Goal: Task Accomplishment & Management: Complete application form

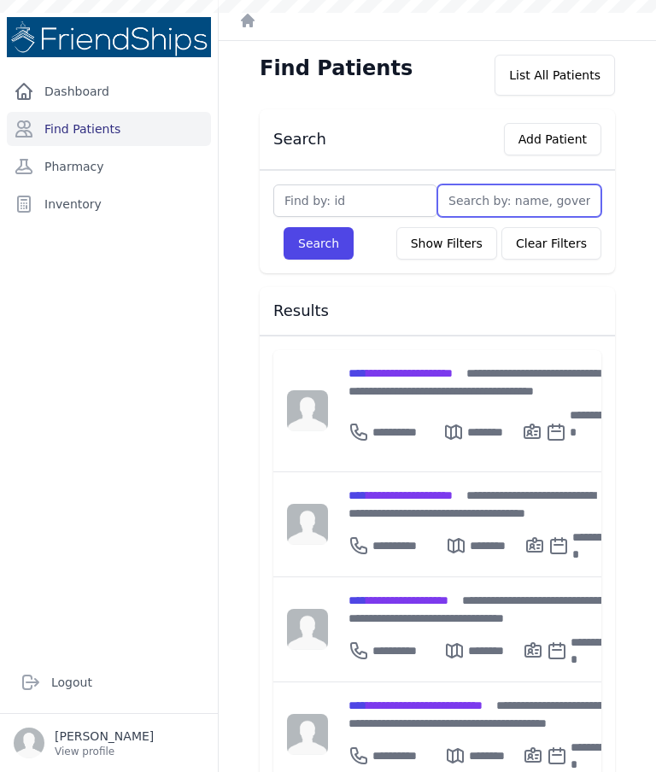
click at [526, 204] on input "text" at bounding box center [519, 201] width 164 height 32
type input "A"
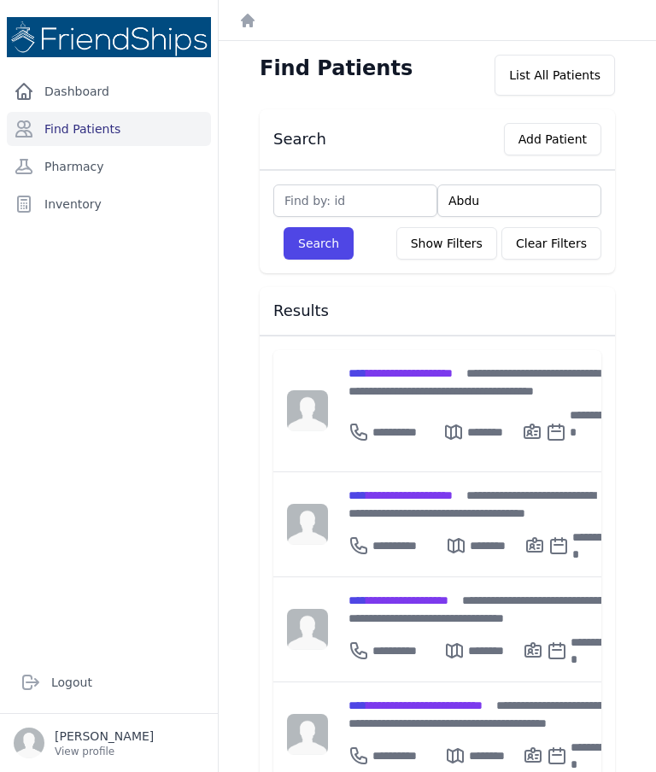
type input "Abdul"
type input "Abdul r"
type input "Abdul ra"
type input "Abdul razza"
type input "Abdul razzmatazz"
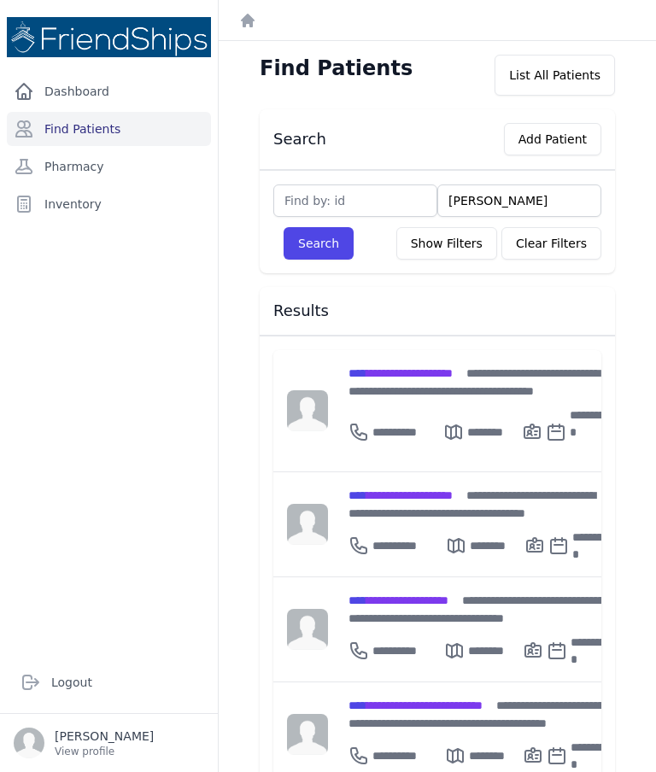
click at [318, 243] on button "Search" at bounding box center [319, 243] width 70 height 32
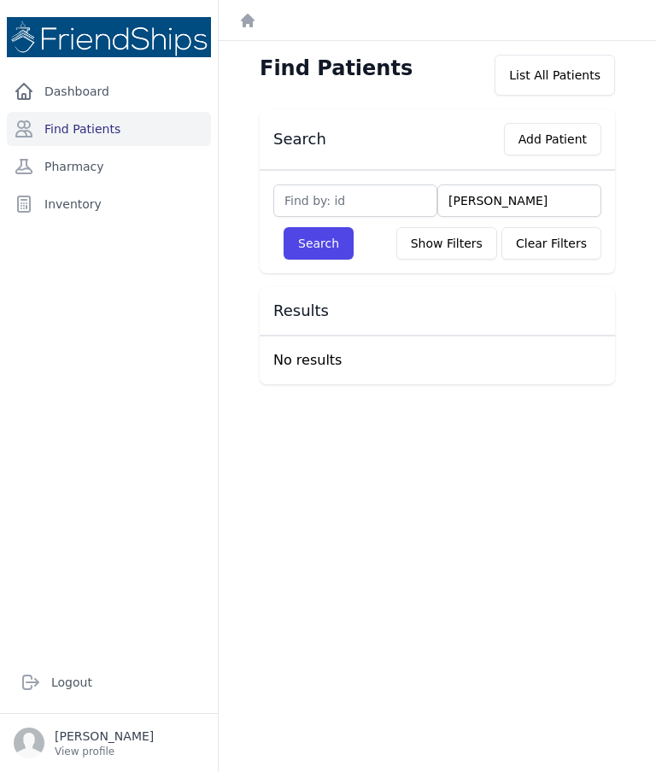
click at [583, 202] on input "Abdul razzmatazz" at bounding box center [519, 201] width 164 height 32
type input "Abdul razzm"
type input "Abdul razza"
type input "Abdul razzaq"
click at [325, 246] on button "Search" at bounding box center [319, 243] width 70 height 32
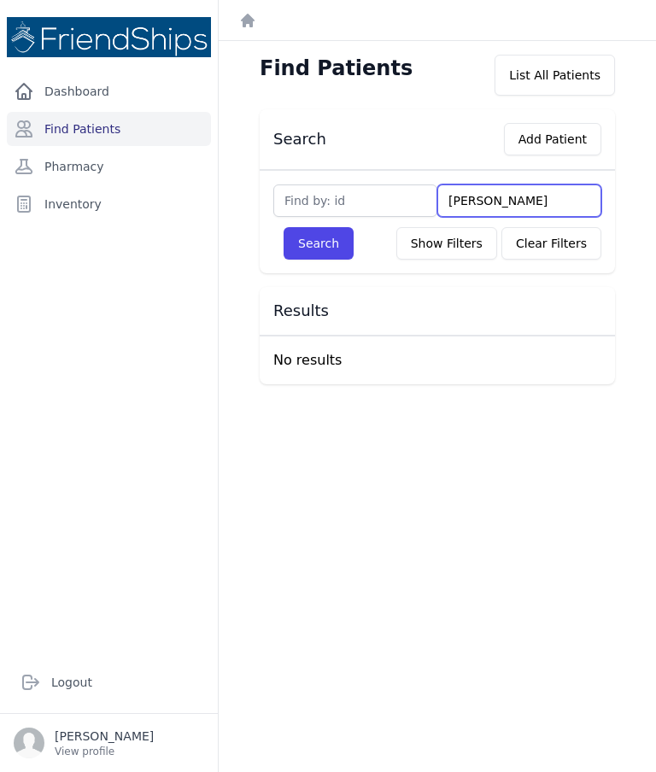
click at [554, 209] on input "Abdul razzaq" at bounding box center [519, 201] width 164 height 32
type input "Abdul razz"
type input "Abdul"
type input "Ab"
type input "A"
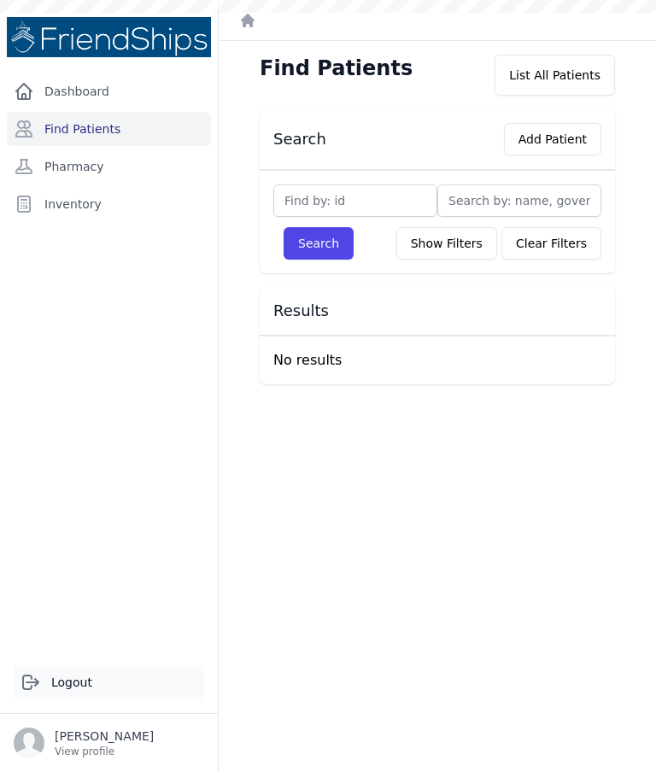
click at [74, 700] on link "Logout" at bounding box center [109, 682] width 191 height 34
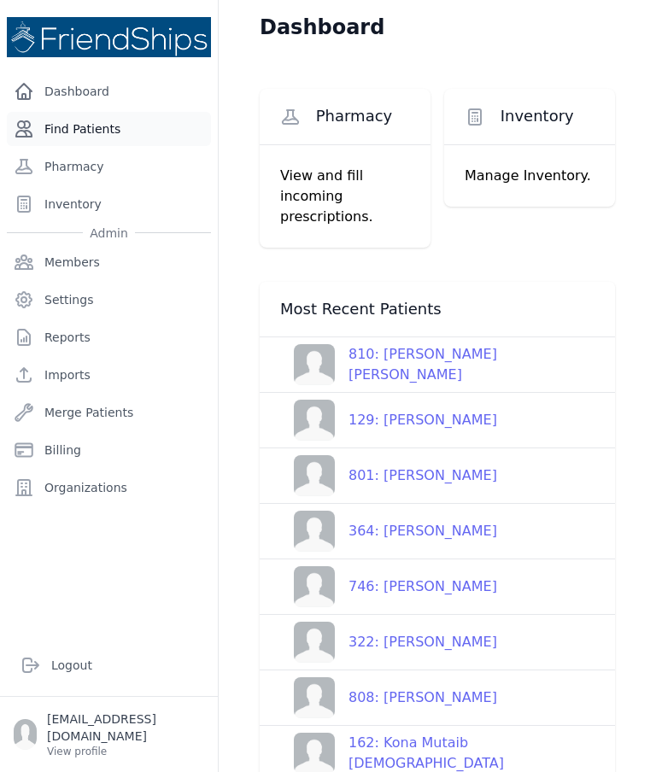
click at [93, 130] on link "Find Patients" at bounding box center [109, 129] width 204 height 34
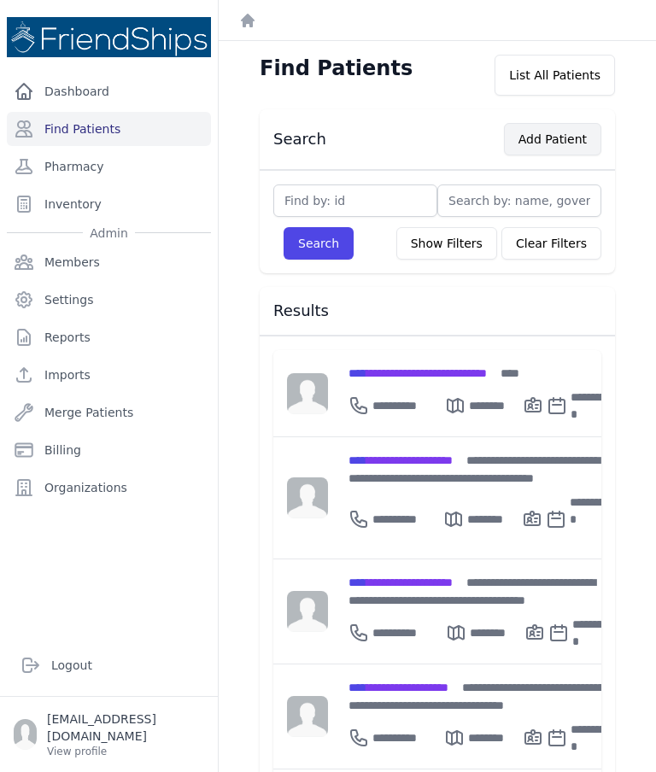
click at [576, 141] on button "Add Patient" at bounding box center [552, 139] width 97 height 32
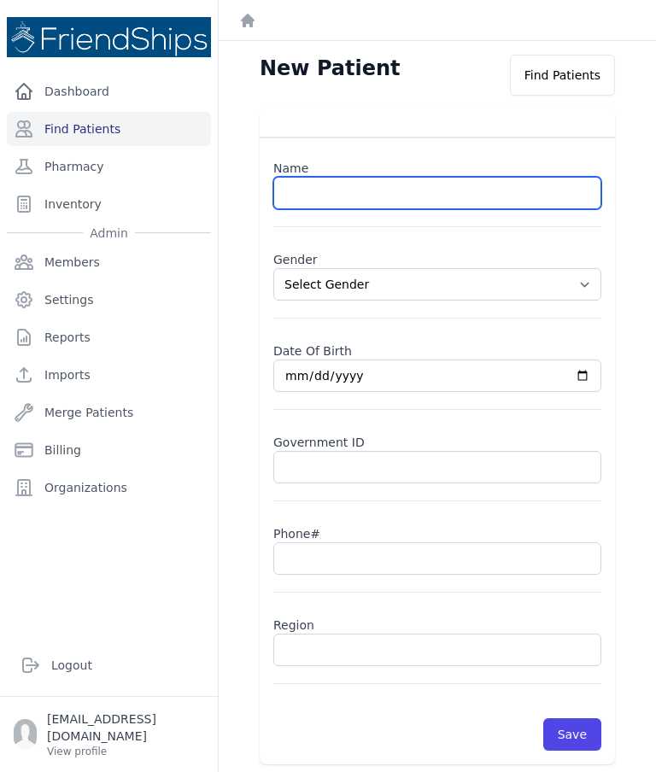
click at [317, 191] on input "text" at bounding box center [437, 193] width 328 height 32
paste input "Safa Khalaf Al-Khalif"
click at [367, 198] on input "Safa Khalaf Al-Khalif" at bounding box center [437, 193] width 328 height 32
type input "Safa Khalaf Khalif"
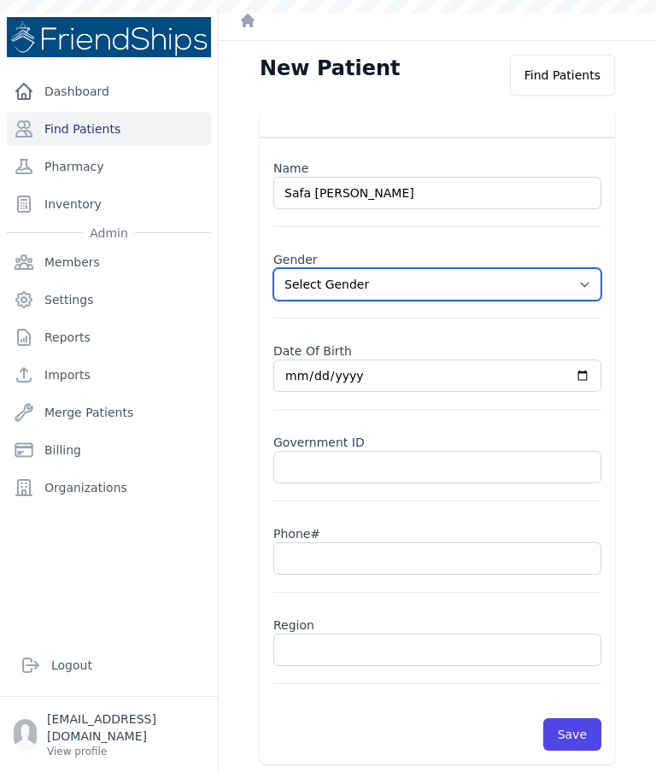
click at [595, 290] on select "Select Gender Male Female" at bounding box center [437, 284] width 328 height 32
select select "female"
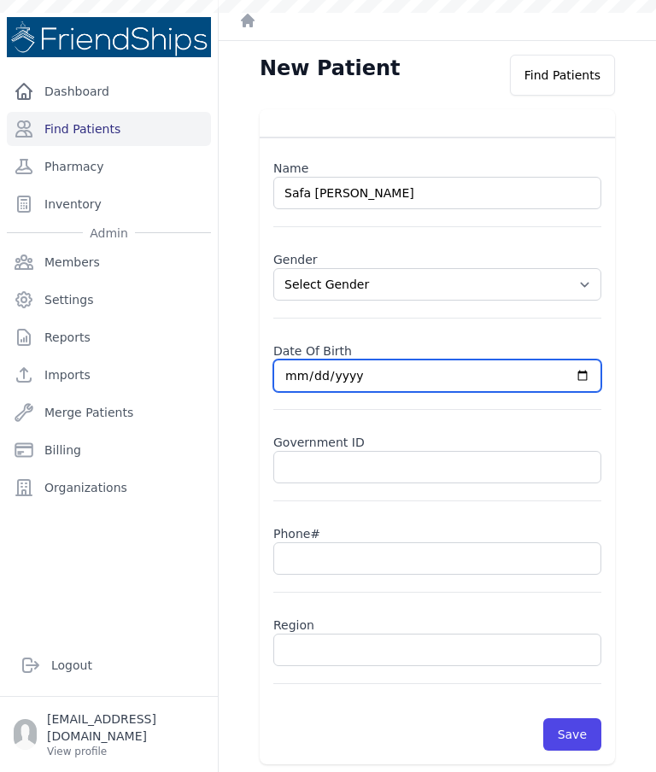
click at [357, 380] on input "date" at bounding box center [437, 376] width 328 height 32
click at [414, 389] on input "2025-10-07" at bounding box center [437, 376] width 328 height 32
type input "2019-01-01"
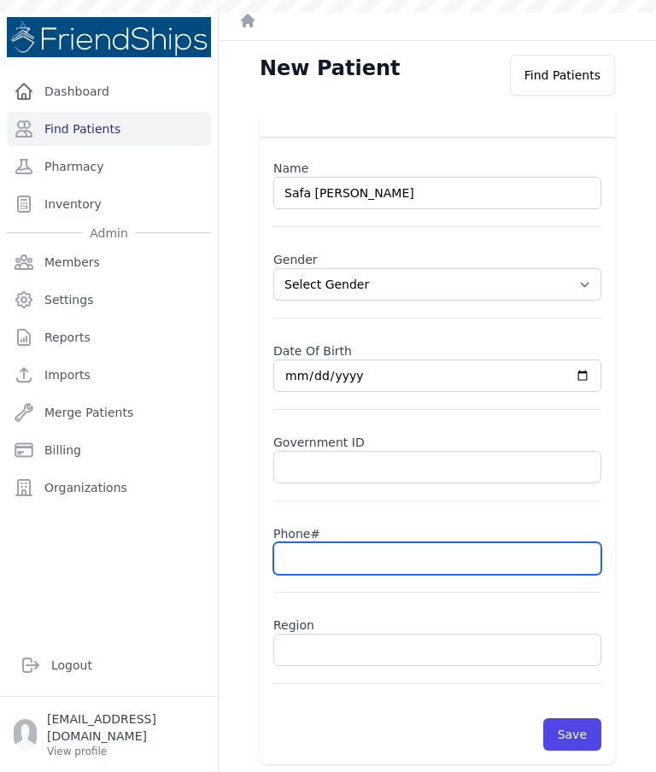
click at [371, 567] on input "text" at bounding box center [437, 558] width 328 height 32
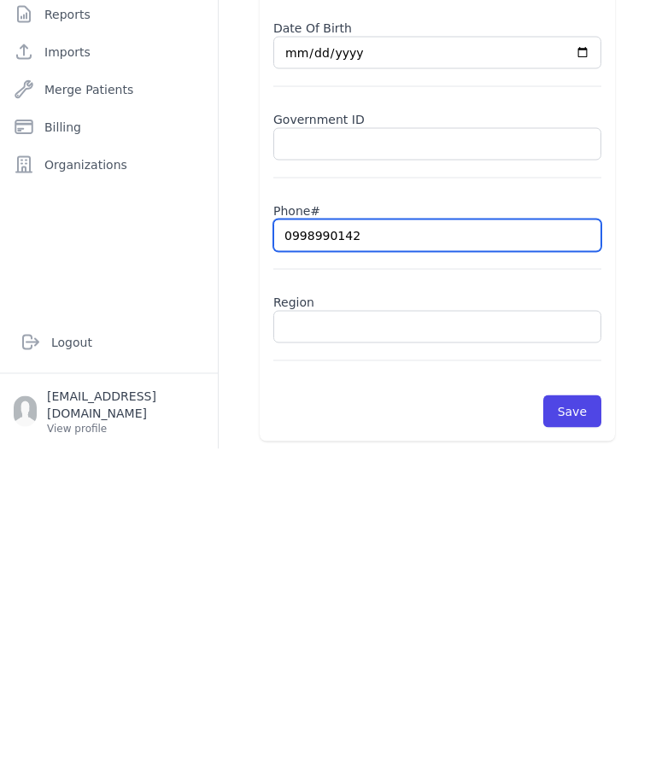
type input "0998990142"
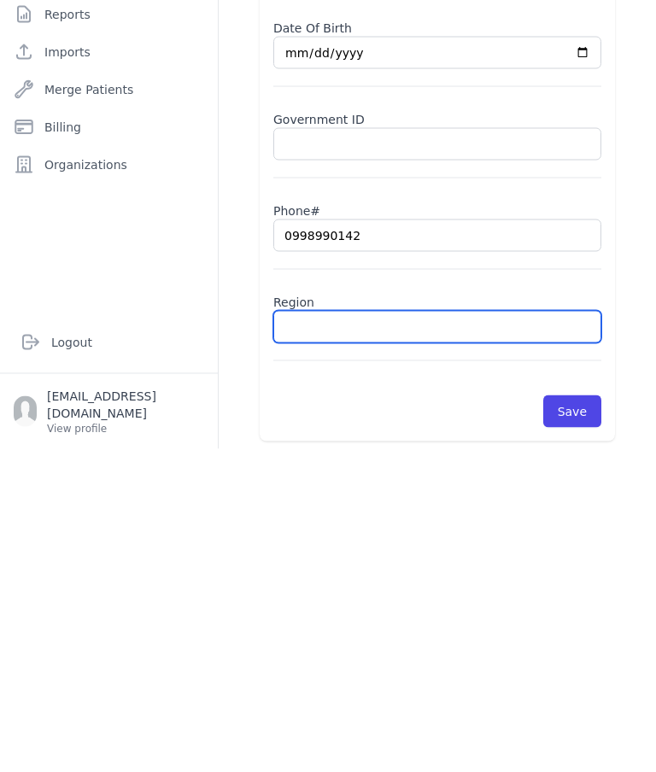
click at [442, 634] on input "text" at bounding box center [437, 650] width 328 height 32
type input "Hamadiya"
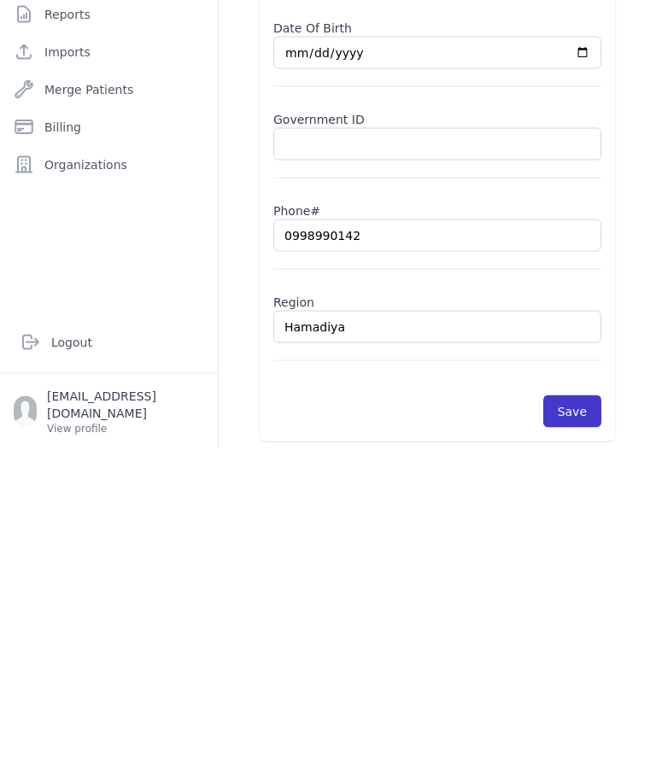
click at [578, 718] on button "Save" at bounding box center [572, 734] width 58 height 32
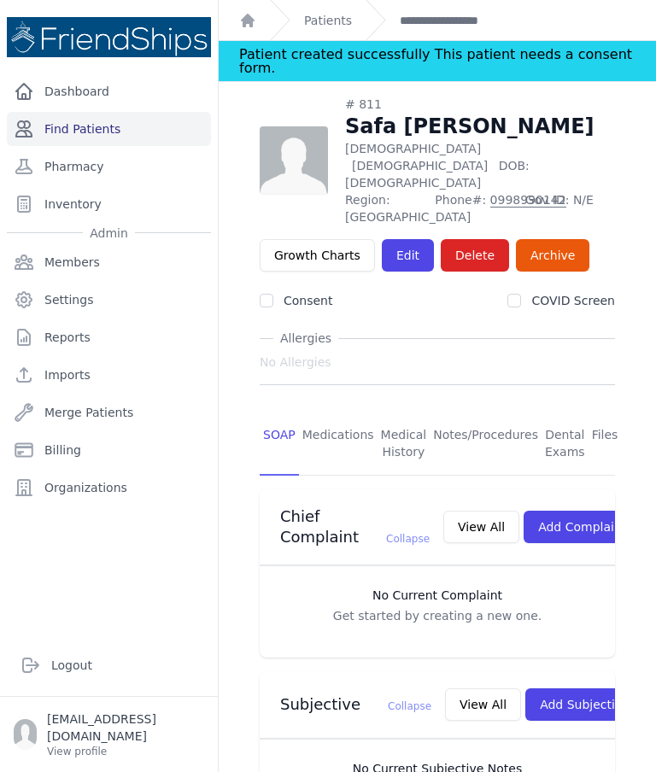
click at [91, 112] on link "Find Patients" at bounding box center [109, 129] width 204 height 34
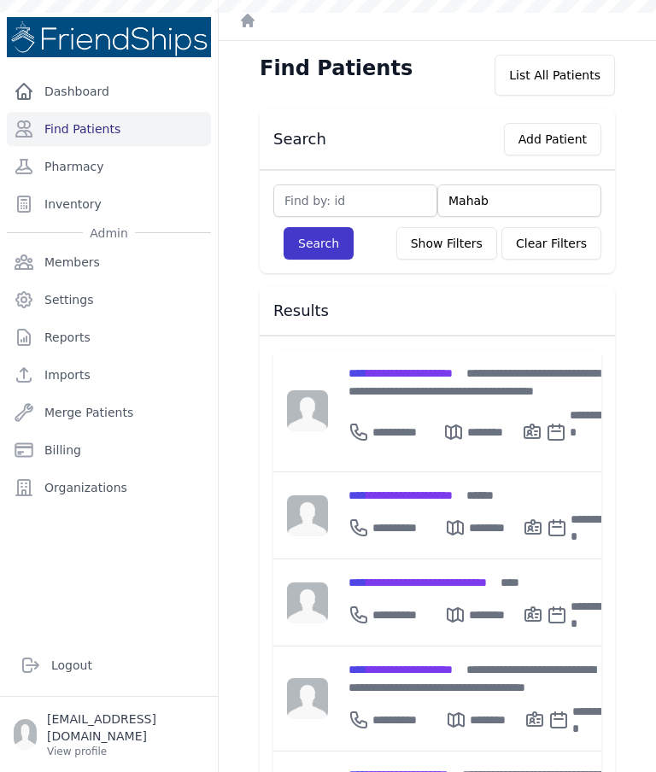
type input "Mahab"
click at [322, 248] on button "Search" at bounding box center [319, 243] width 70 height 32
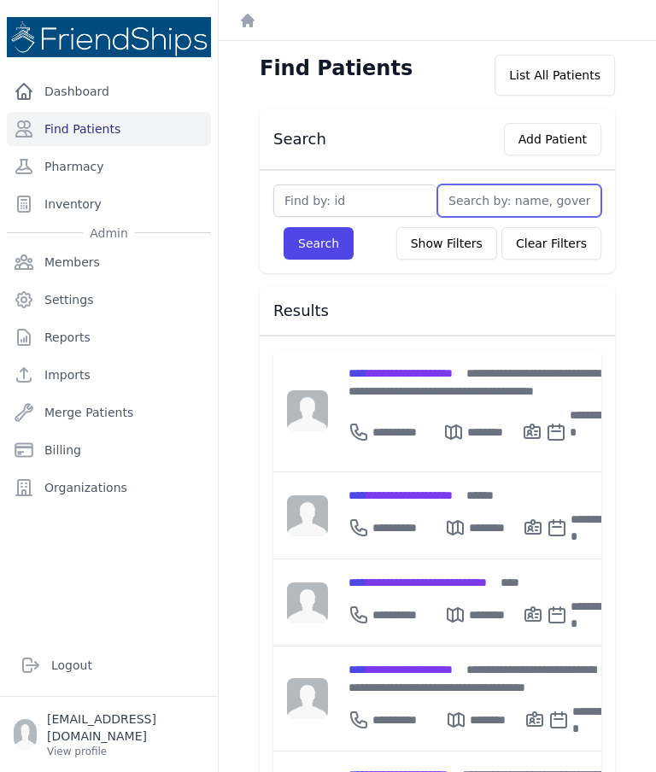
click at [537, 201] on input "text" at bounding box center [519, 201] width 164 height 32
type input "Ma"
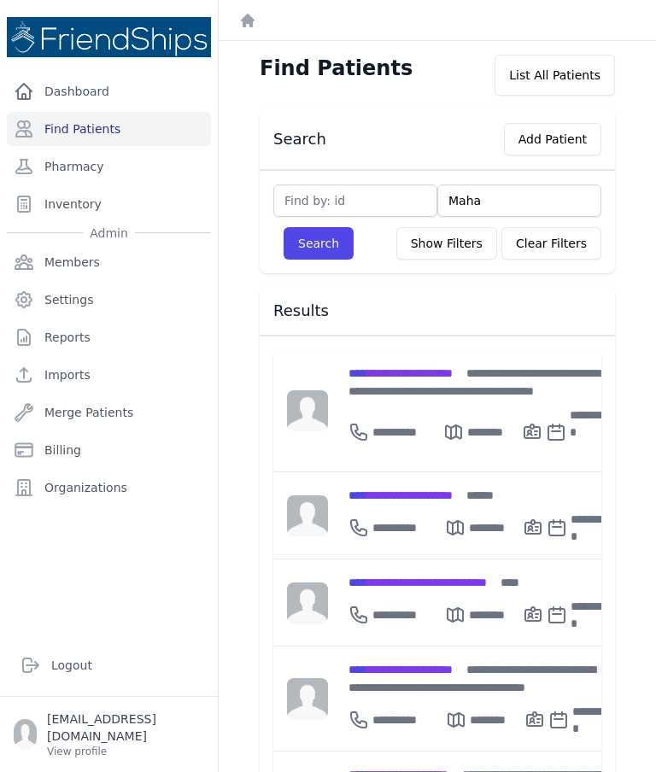
type input "Mahab"
click at [317, 259] on button "Search" at bounding box center [319, 243] width 70 height 32
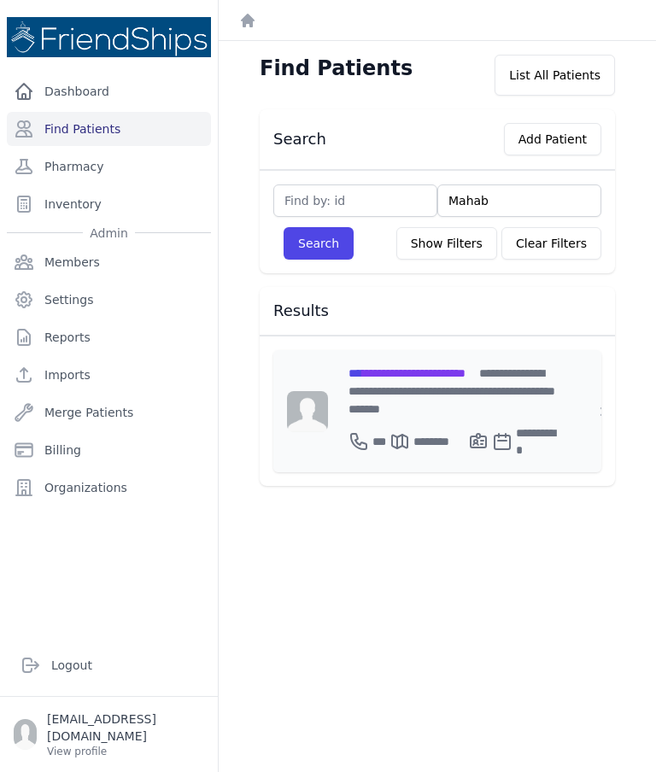
click at [423, 379] on span "**********" at bounding box center [407, 373] width 117 height 12
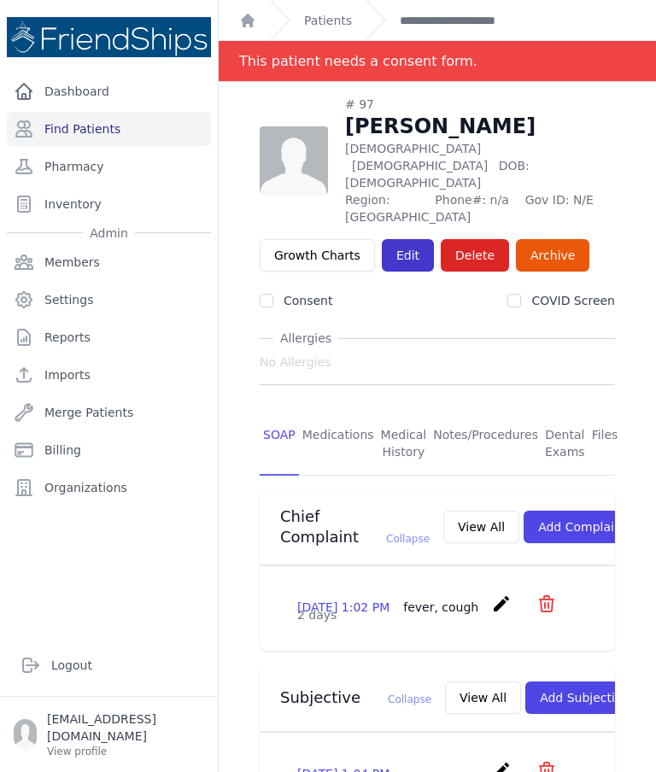
click at [404, 239] on link "Edit" at bounding box center [408, 255] width 52 height 32
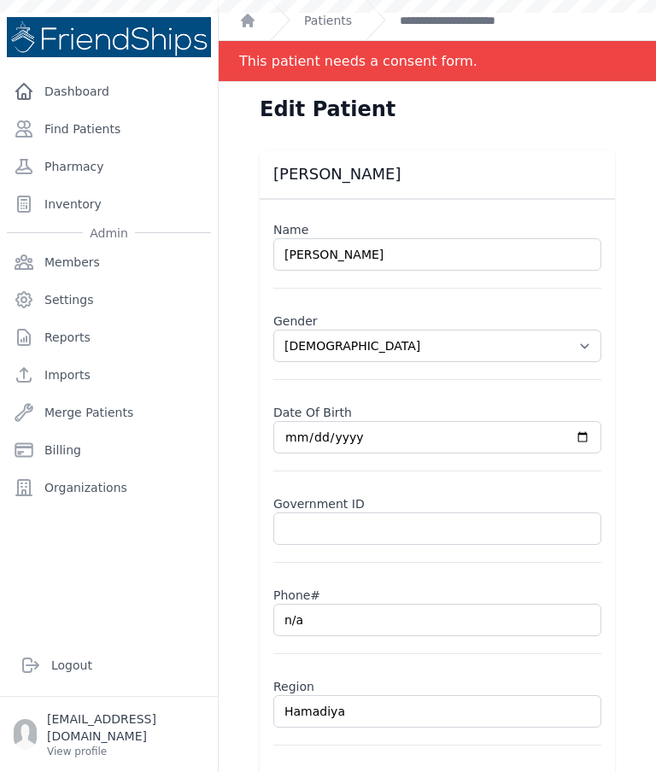
select select "[DEMOGRAPHIC_DATA]"
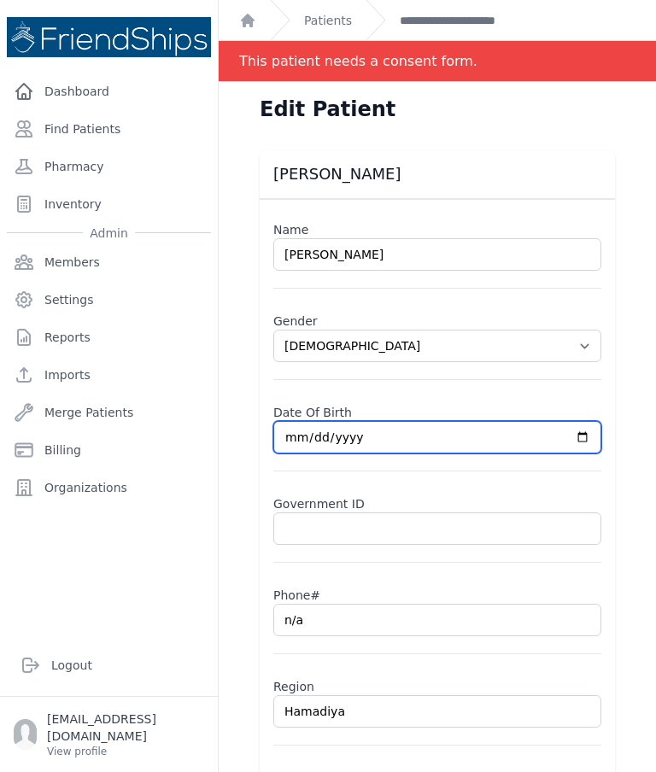
click at [485, 435] on input "[DATE]" at bounding box center [437, 437] width 328 height 32
click at [447, 434] on input "[DATE]" at bounding box center [437, 437] width 328 height 32
type input "[DATE]"
select select "[DEMOGRAPHIC_DATA]"
type input "[DATE]"
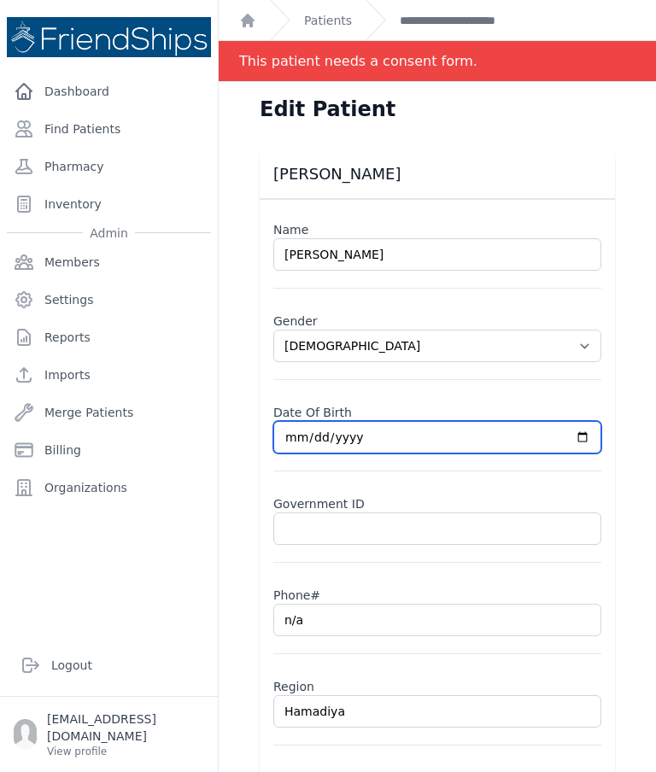
select select "[DEMOGRAPHIC_DATA]"
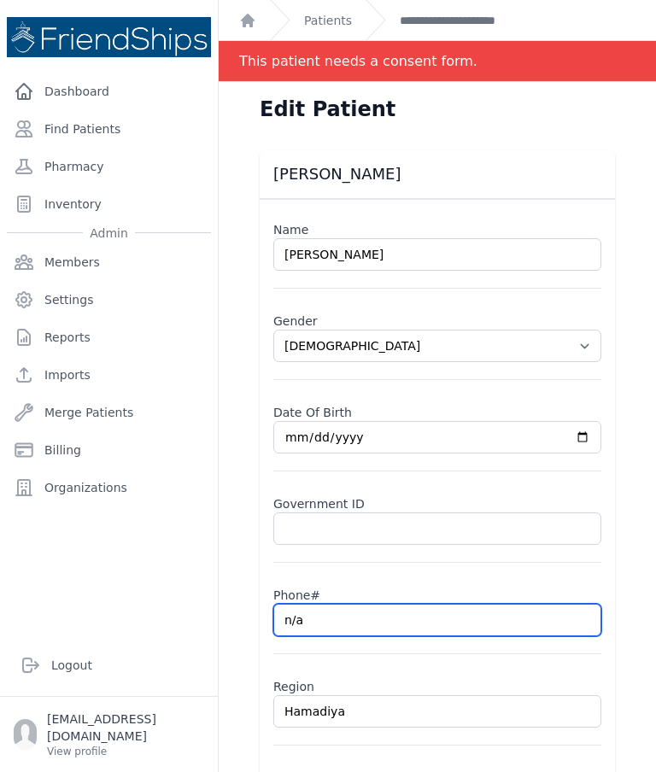
click at [371, 625] on input "n/a" at bounding box center [437, 620] width 328 height 32
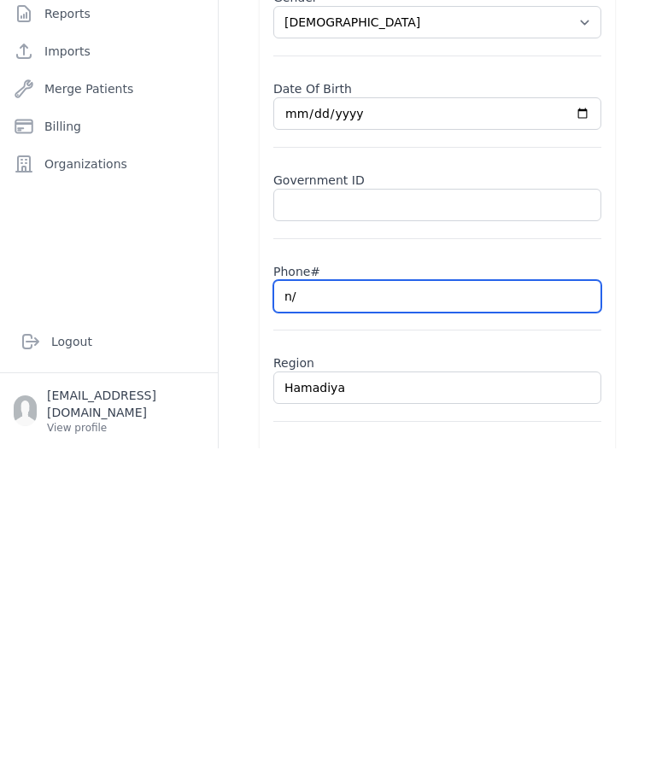
type input "n"
select select "male"
paste input "0994580138"
type input "0994580138"
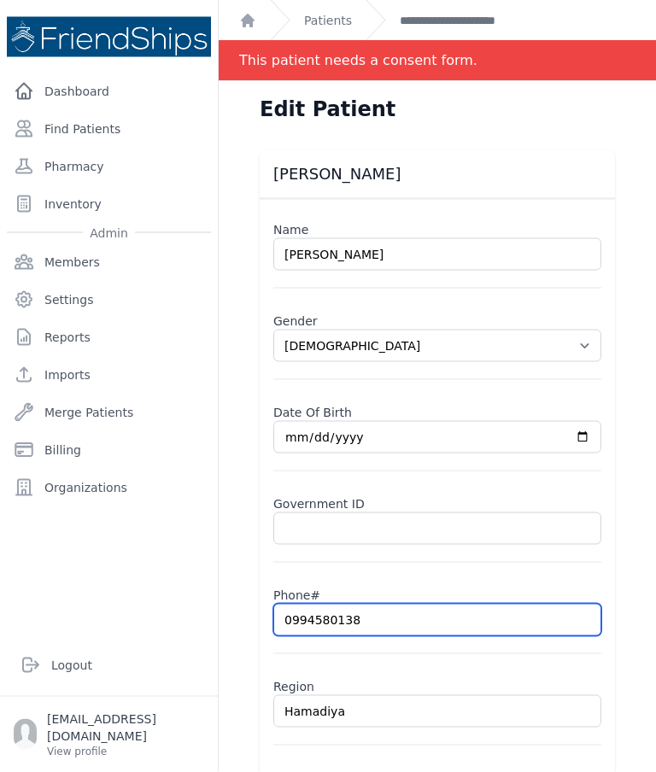
select select "male"
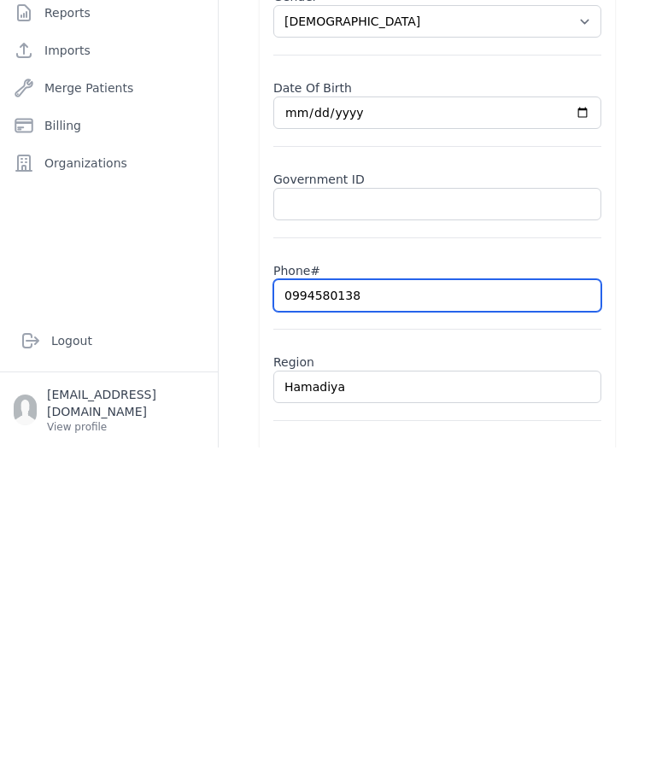
type input "0994580138"
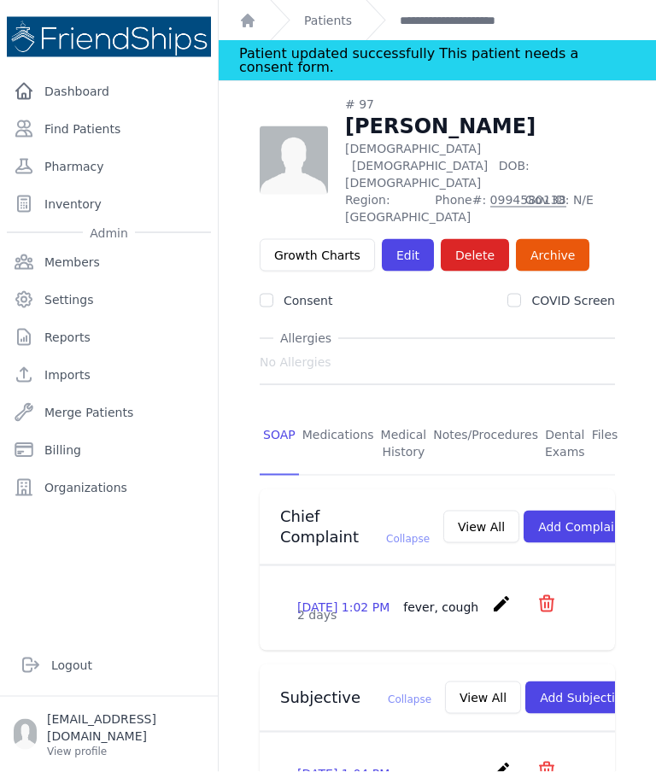
scroll to position [4, 0]
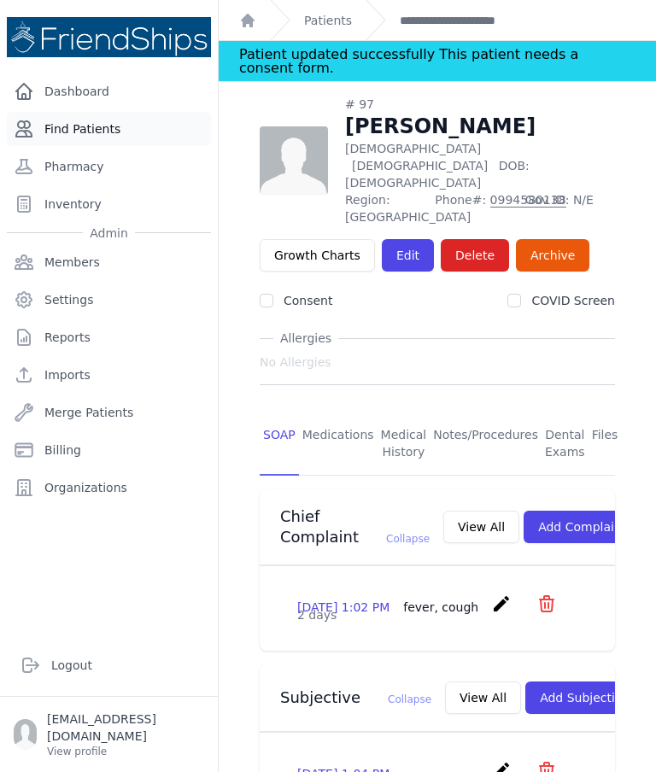
click at [120, 132] on link "Find Patients" at bounding box center [109, 129] width 204 height 34
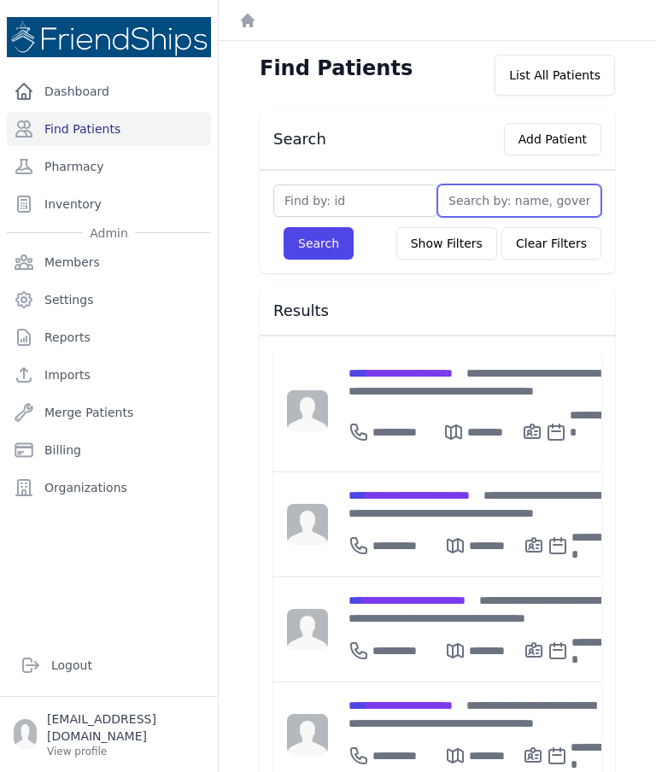
click at [513, 205] on input "text" at bounding box center [519, 201] width 164 height 32
type input "Ko"
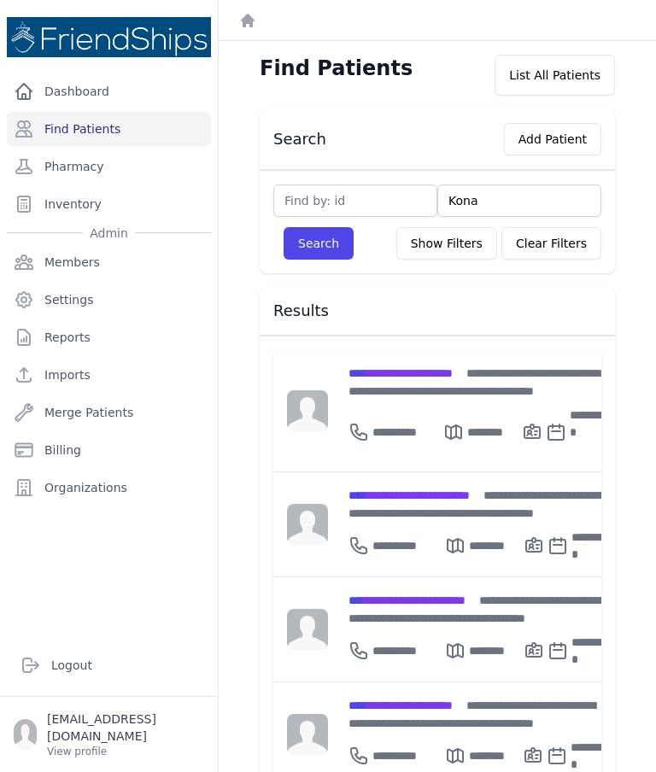
type input "Kona"
click at [314, 257] on button "Search" at bounding box center [319, 243] width 70 height 32
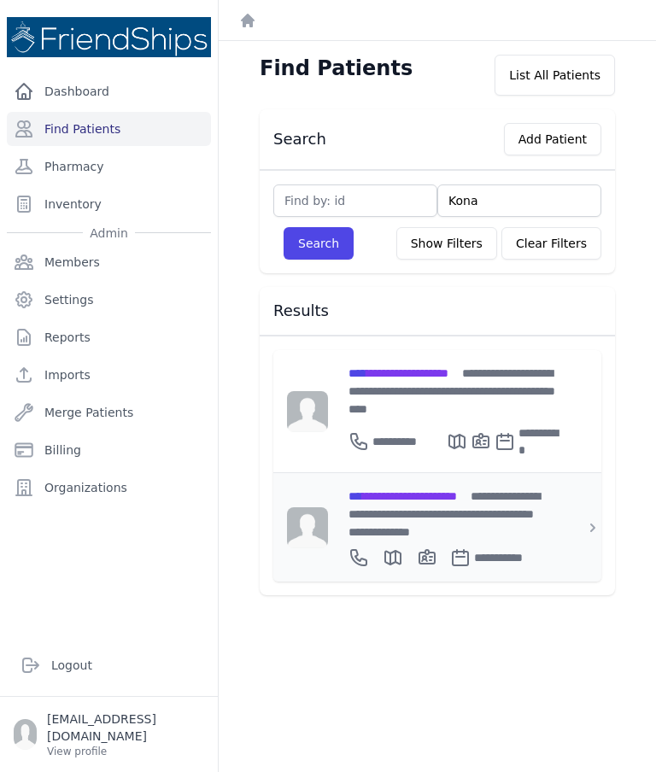
click at [413, 490] on span "**********" at bounding box center [403, 496] width 108 height 12
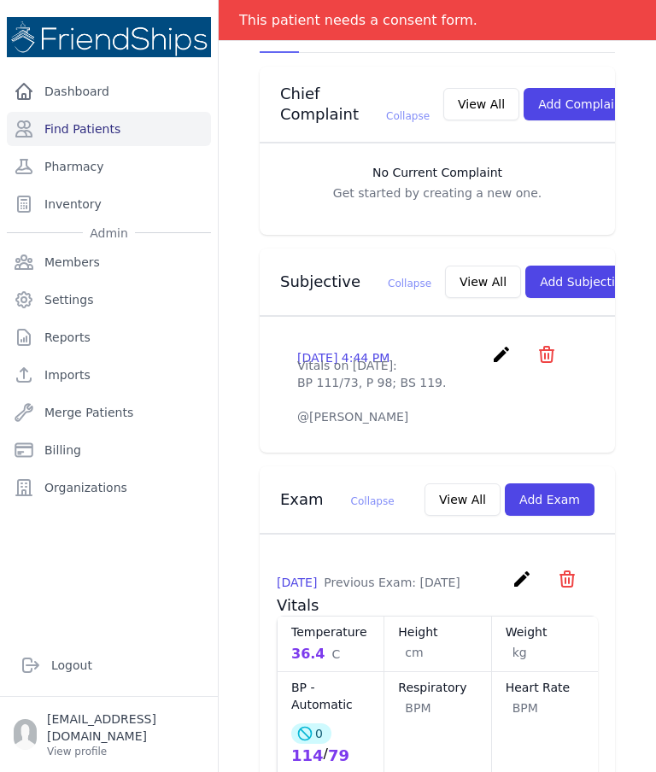
scroll to position [415, 0]
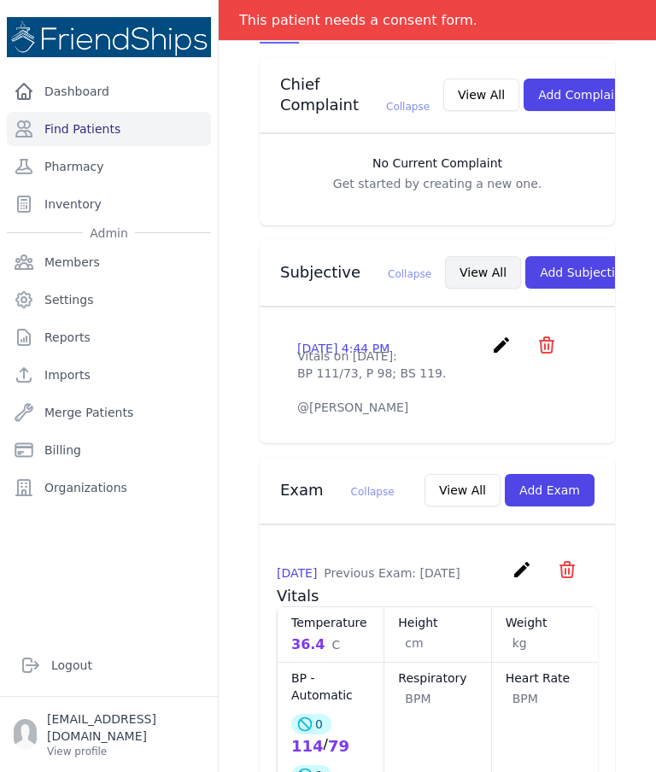
click at [445, 257] on button "View All" at bounding box center [483, 272] width 76 height 32
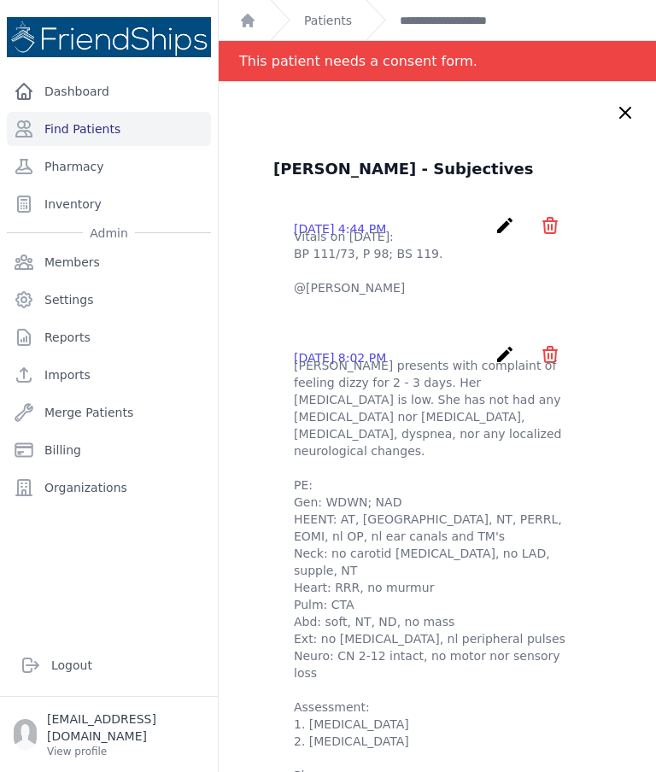
scroll to position [0, 0]
click at [633, 103] on icon at bounding box center [625, 113] width 21 height 21
click at [627, 82] on div "Kona Mohamed Hussein - Subjectives 2025-Jul-25 4:44 PM create ​ Delete subjecti…" at bounding box center [437, 617] width 437 height 1070
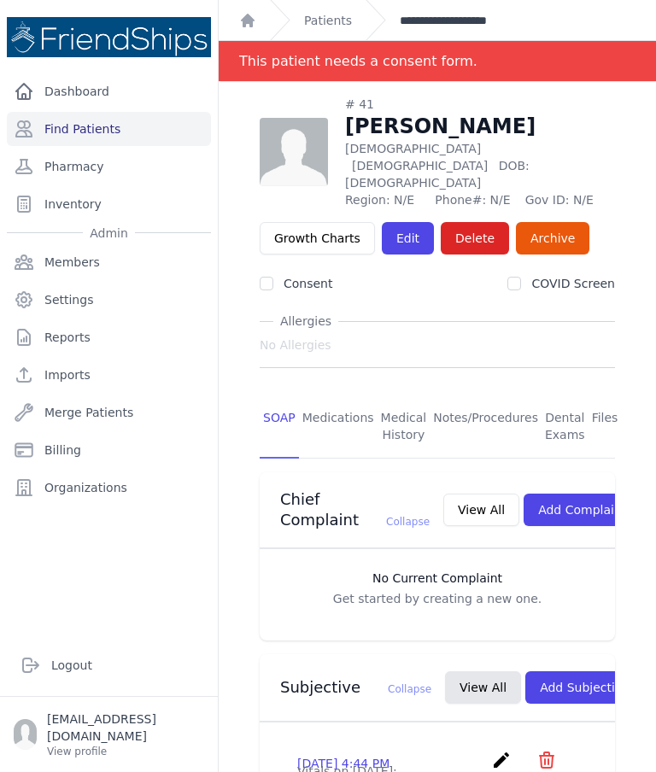
click at [483, 21] on link "**********" at bounding box center [468, 20] width 136 height 17
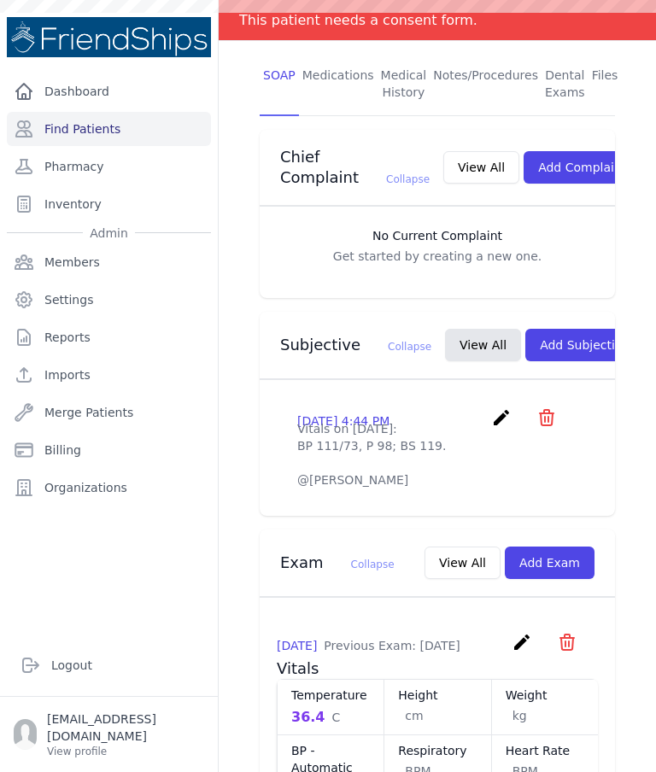
scroll to position [330, 0]
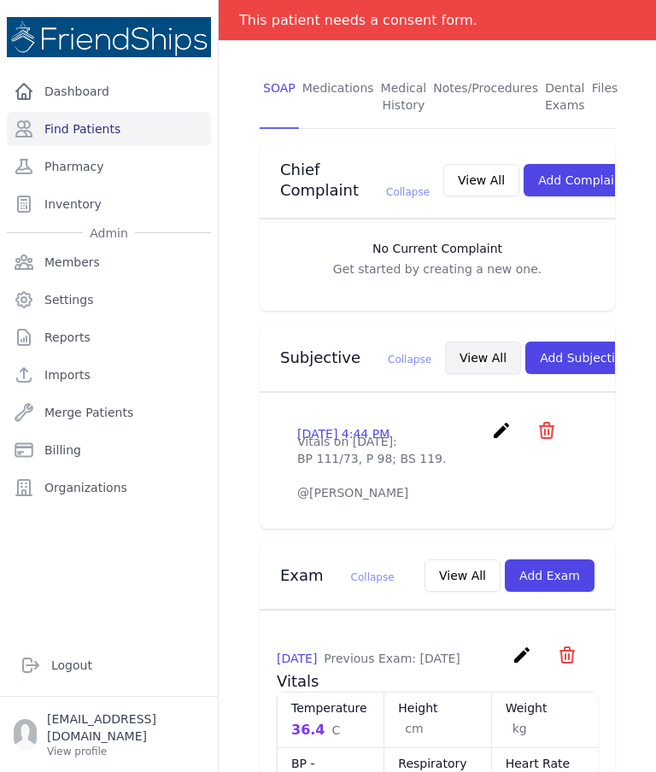
click at [449, 350] on button "View All" at bounding box center [483, 358] width 76 height 32
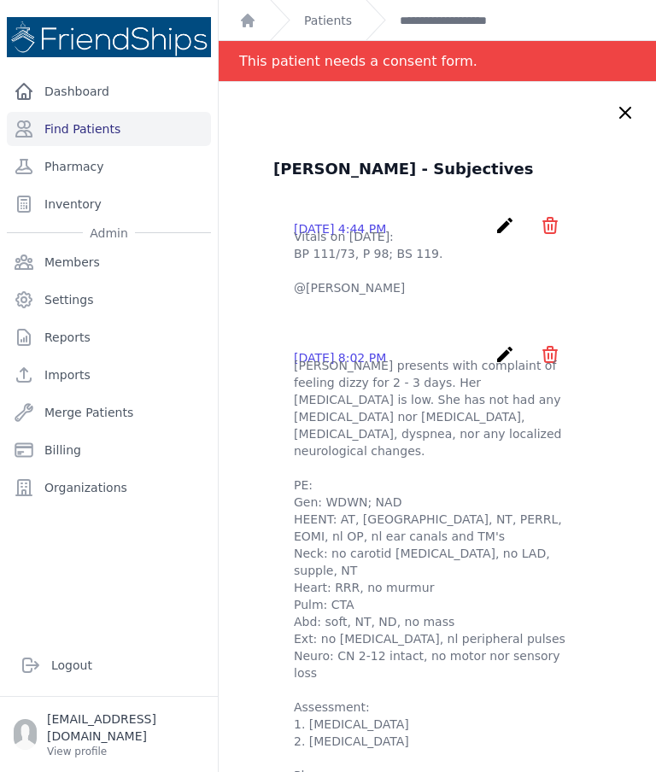
scroll to position [0, 0]
click at [627, 103] on icon at bounding box center [625, 113] width 21 height 21
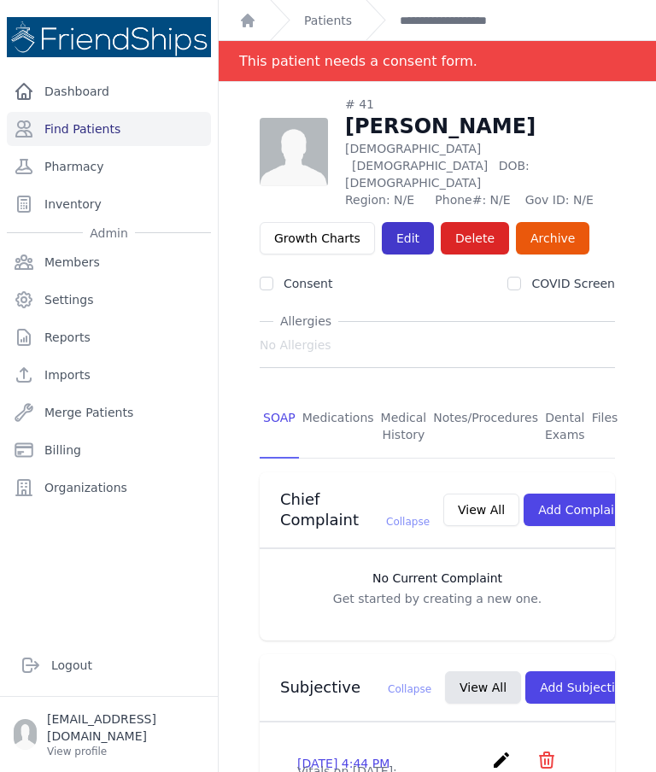
click at [410, 222] on link "Edit" at bounding box center [408, 238] width 52 height 32
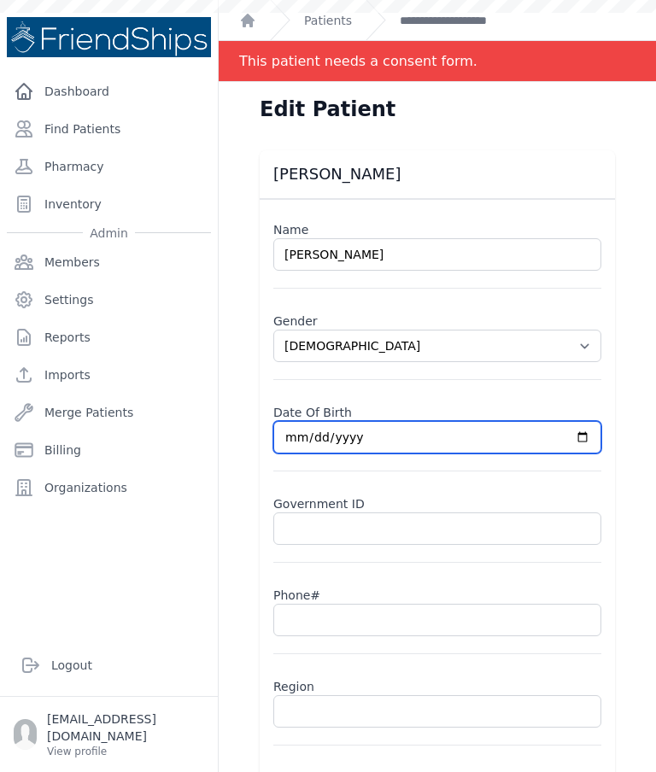
click at [500, 439] on input "1968-02-01" at bounding box center [437, 437] width 328 height 32
select select "female"
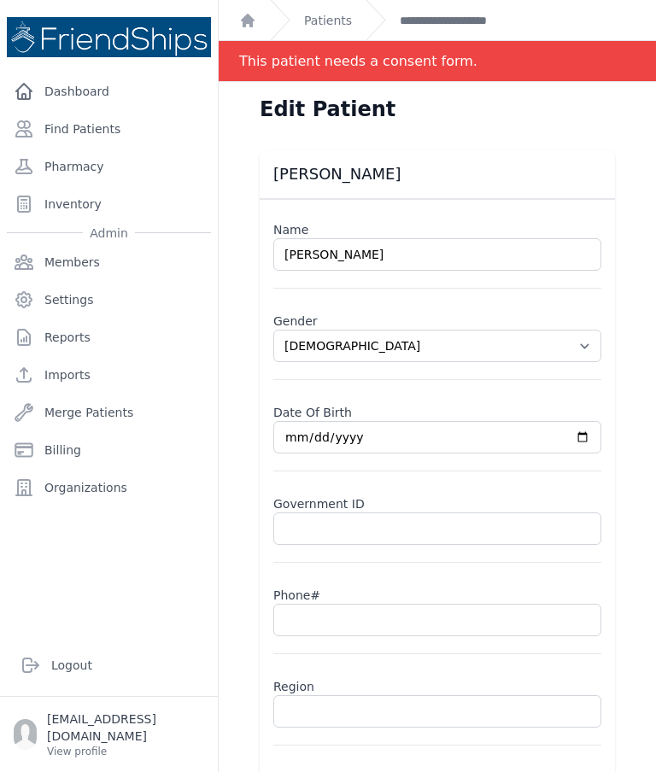
type input "1968-11-01"
select select "female"
type input "1968-11-21"
select select "female"
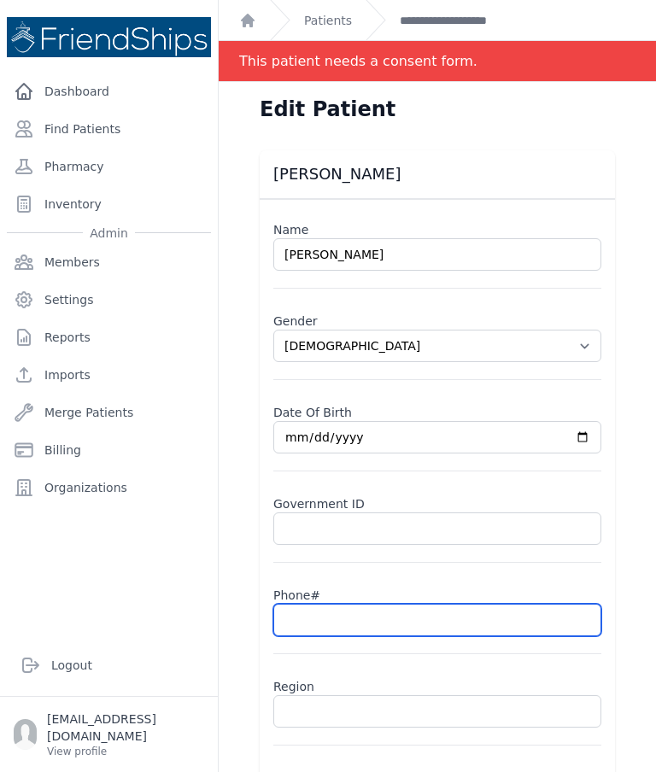
click at [355, 622] on input "text" at bounding box center [437, 620] width 328 height 32
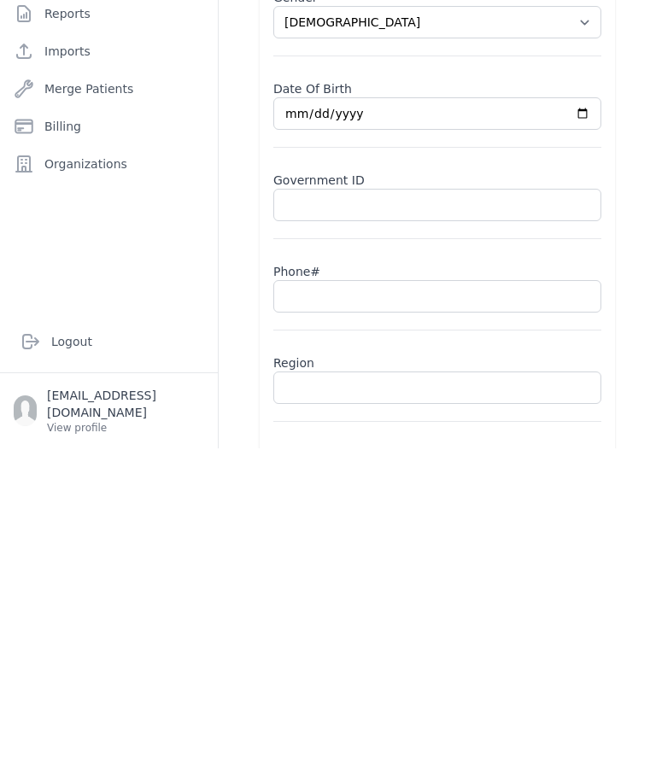
click at [360, 695] on input "text" at bounding box center [437, 711] width 328 height 32
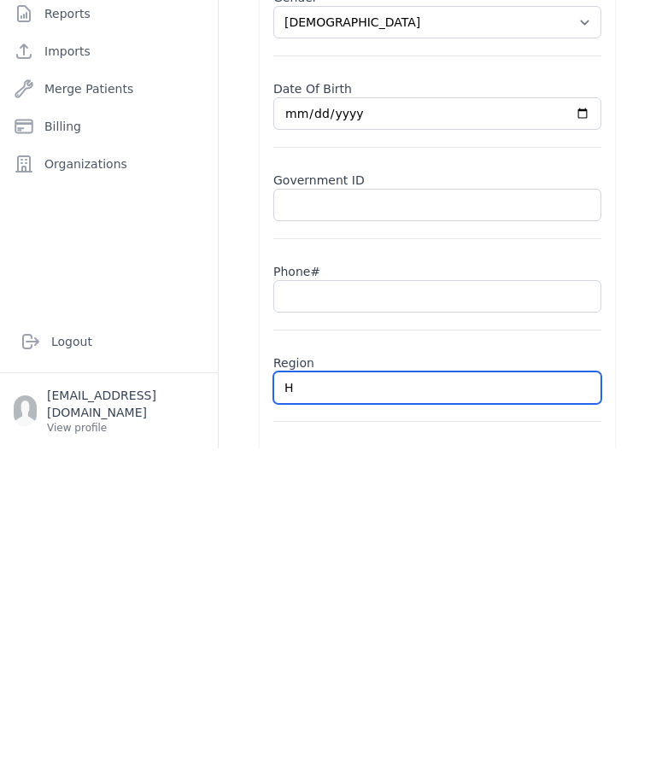
type input "Ha"
select select "female"
type input "Hama"
select select "female"
type input "Hamadiya"
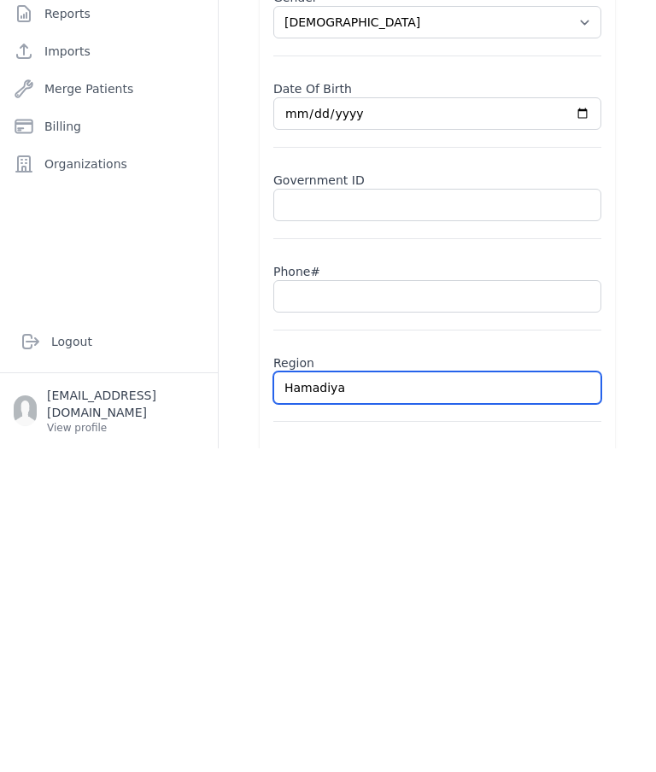
select select "female"
type input "Hamadiya"
select select "female"
type input "Hamadiya"
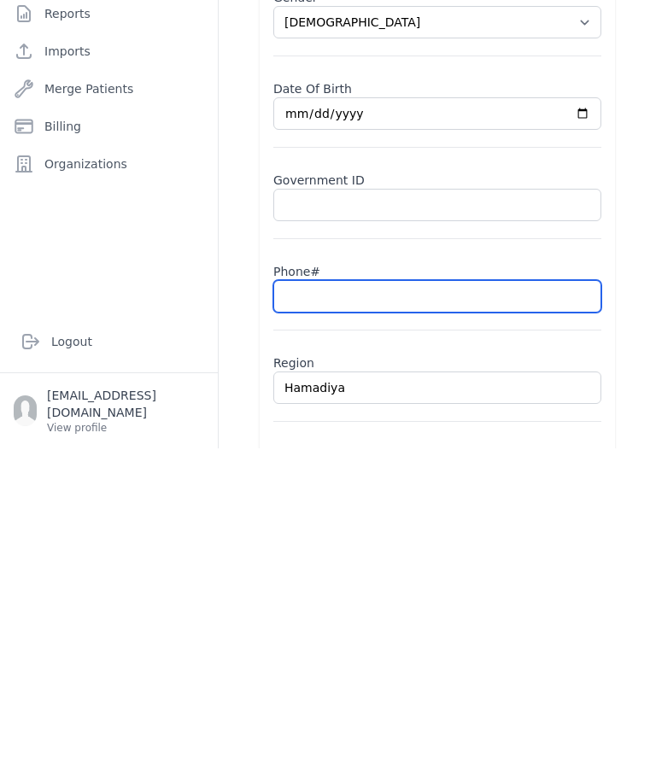
click at [501, 604] on input "text" at bounding box center [437, 620] width 328 height 32
type input "09"
select select "female"
type input "0937"
select select "female"
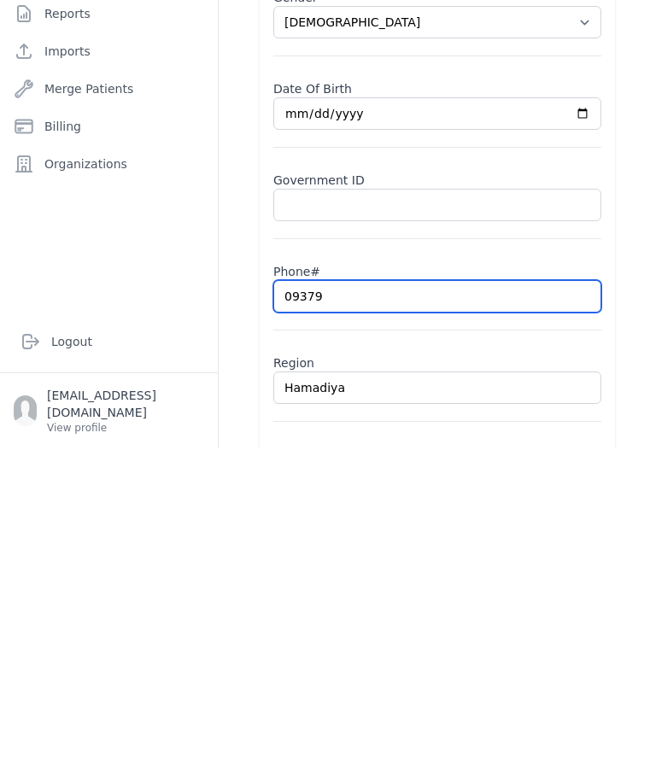
type input "093798"
select select "female"
type input "0937989"
select select "female"
type input "093798944"
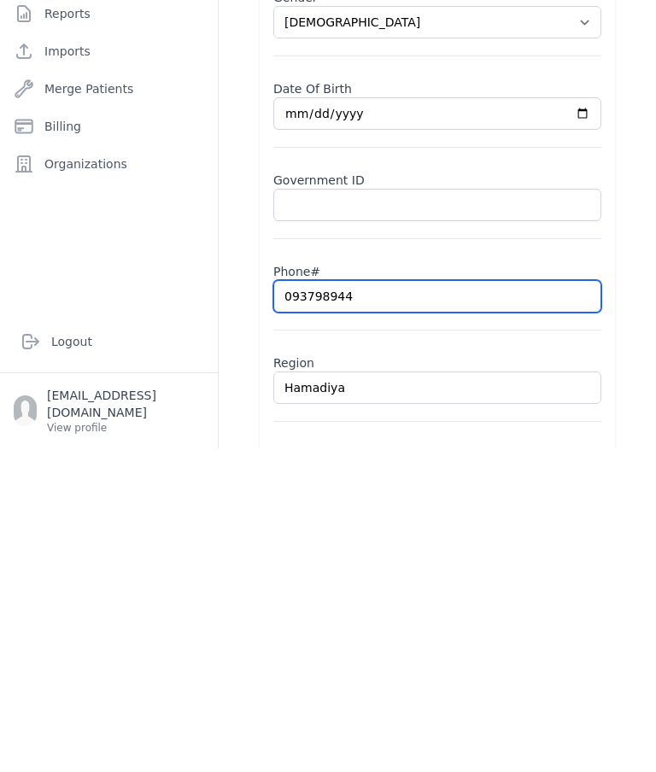
select select "female"
type input "0937989448"
select select "female"
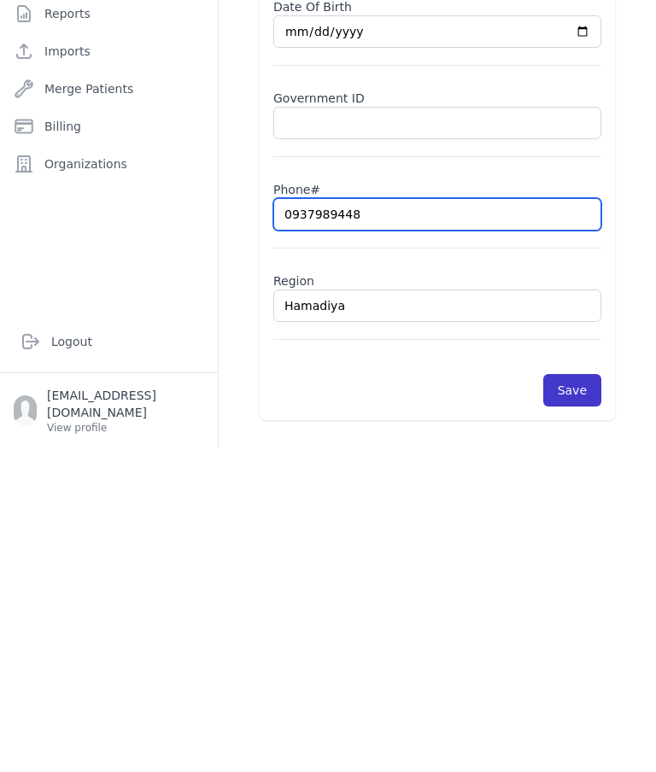
type input "0937989448"
click at [587, 698] on button "Save" at bounding box center [572, 714] width 58 height 32
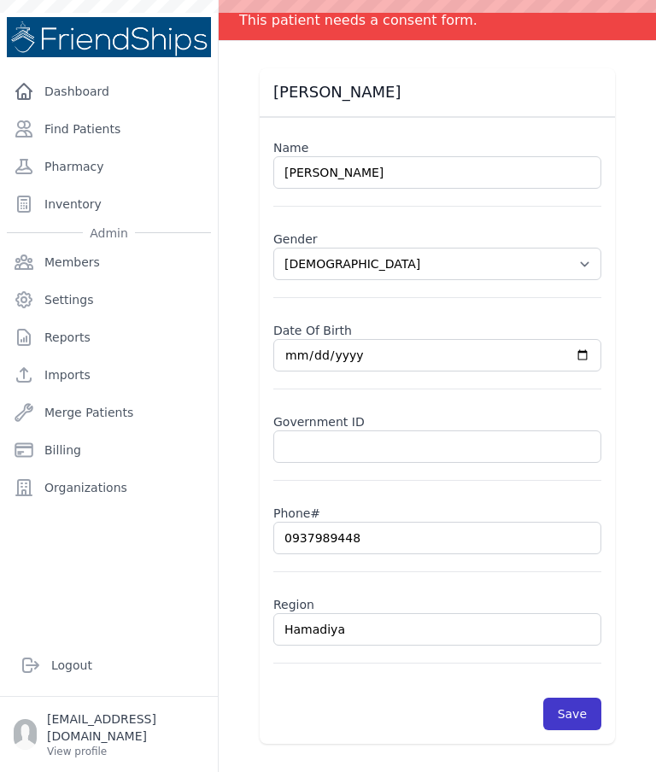
scroll to position [0, 0]
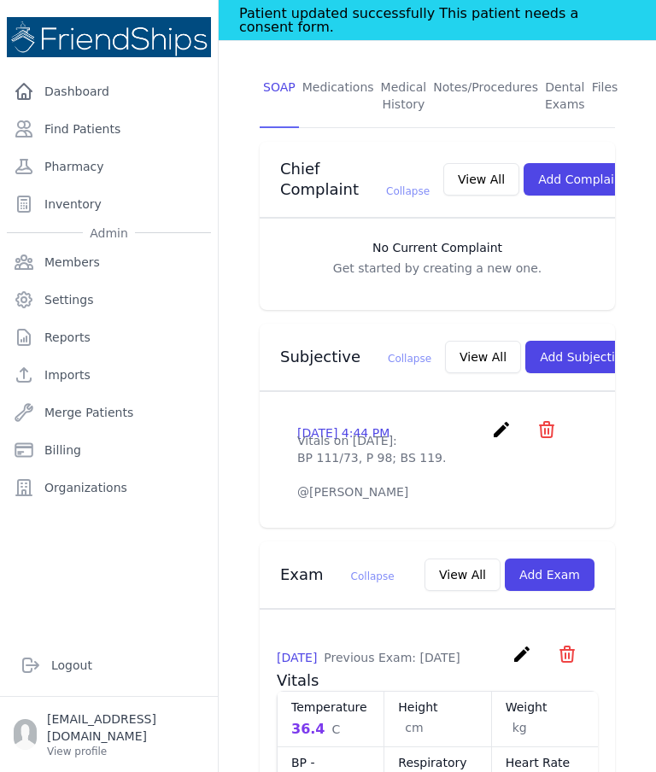
scroll to position [346, 0]
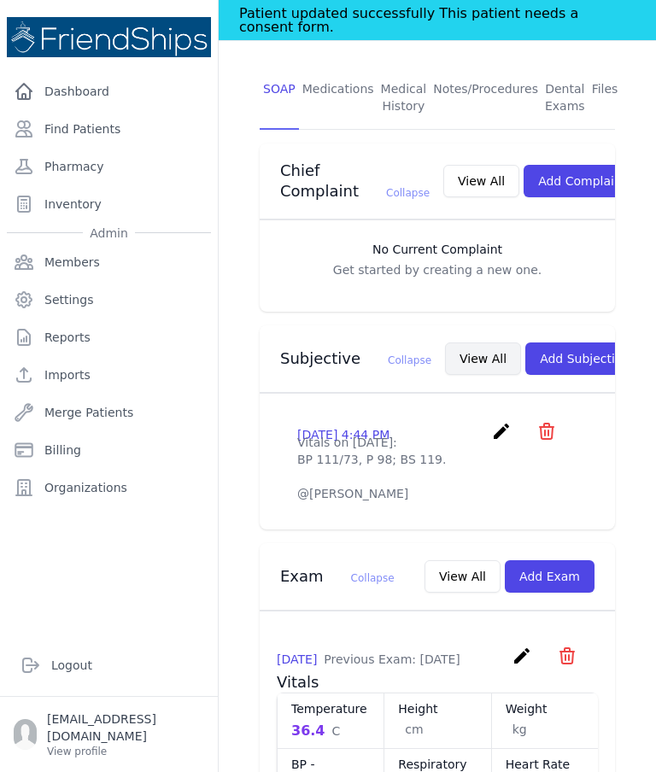
click at [445, 343] on button "View All" at bounding box center [483, 359] width 76 height 32
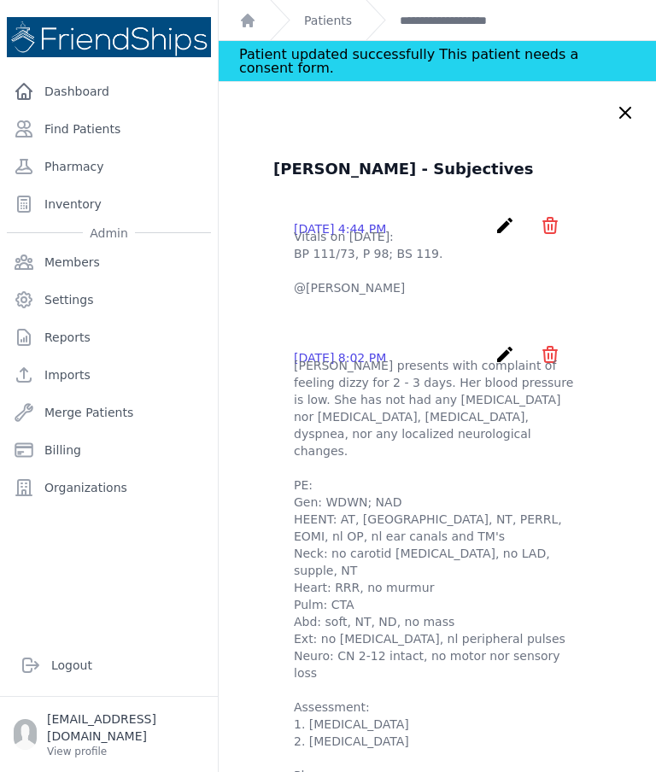
scroll to position [0, 0]
click at [631, 103] on icon at bounding box center [625, 113] width 21 height 21
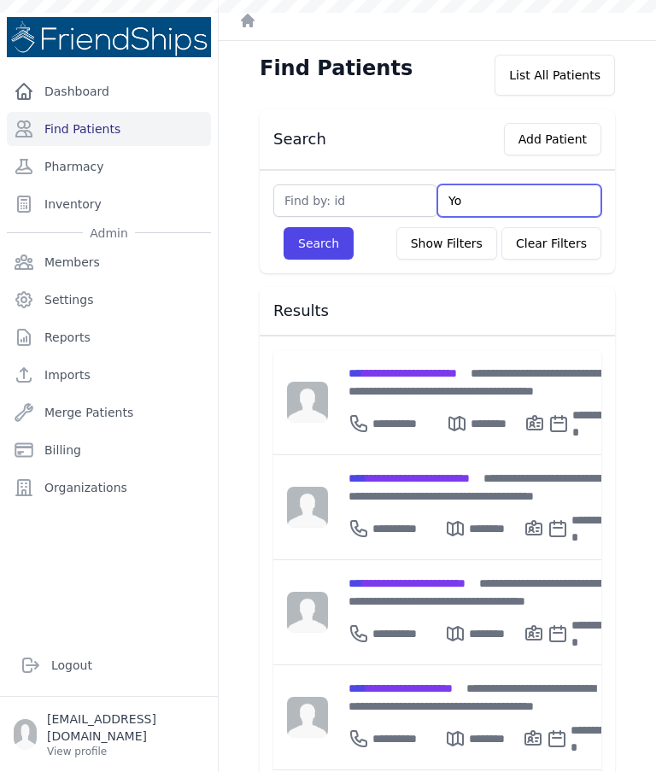
type input "You"
type input "[PERSON_NAME]"
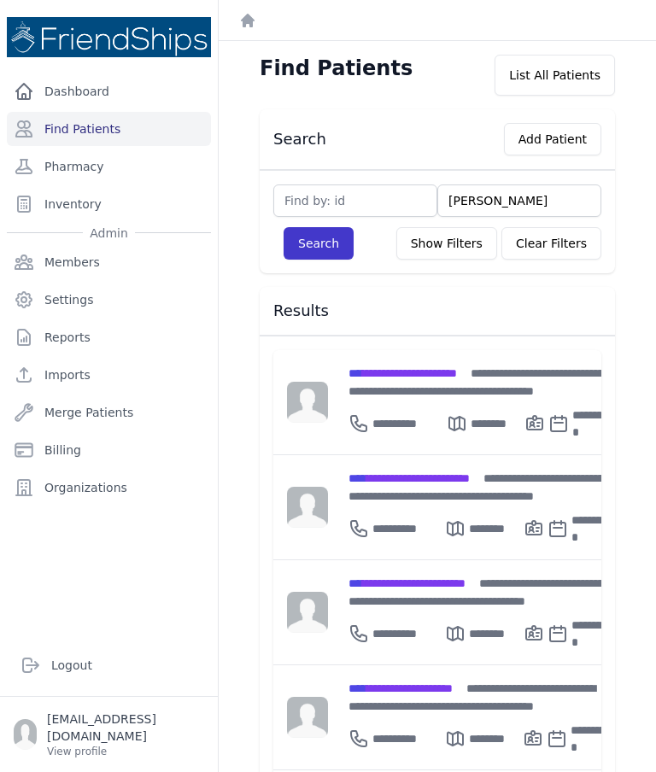
click at [319, 242] on button "Search" at bounding box center [319, 243] width 70 height 32
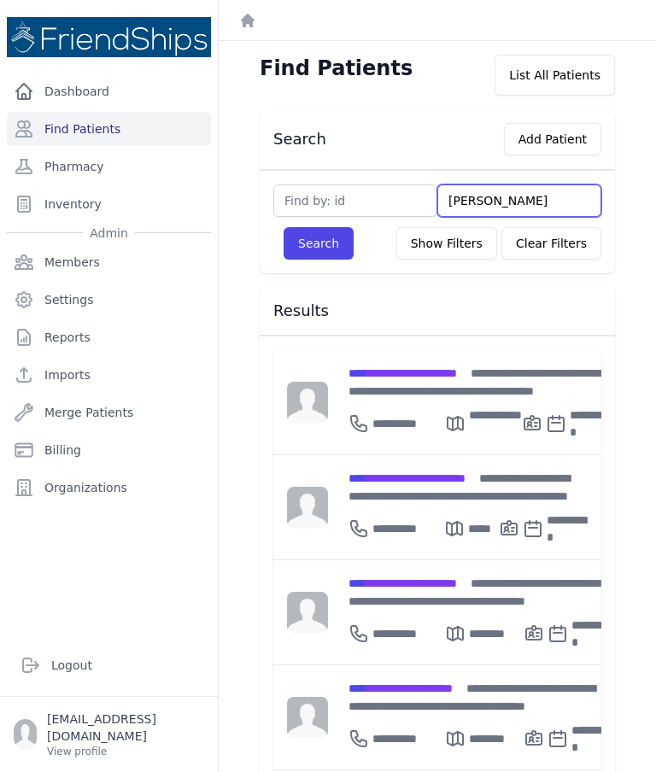
click at [548, 196] on input "[PERSON_NAME]" at bounding box center [519, 201] width 164 height 32
type input "[PERSON_NAME]"
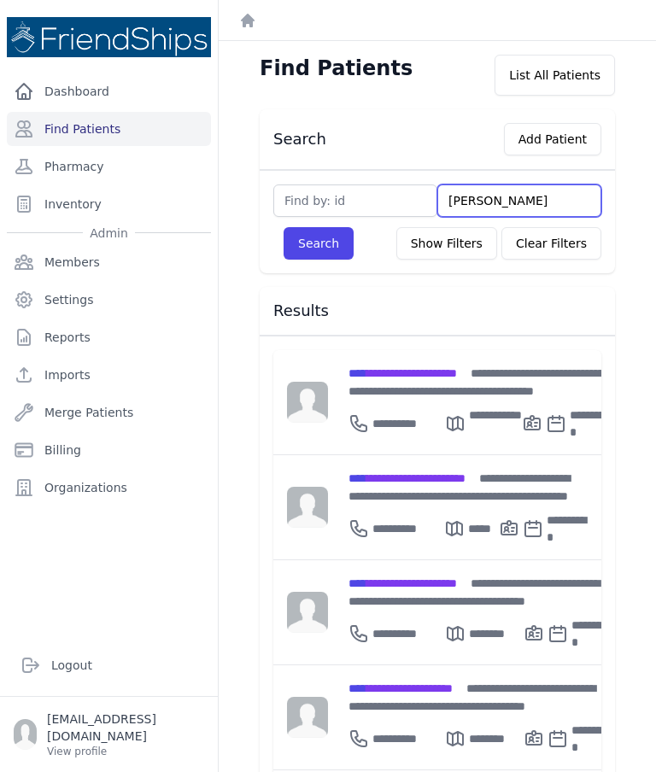
type input "[PERSON_NAME]"
click at [318, 243] on button "Search" at bounding box center [319, 243] width 70 height 32
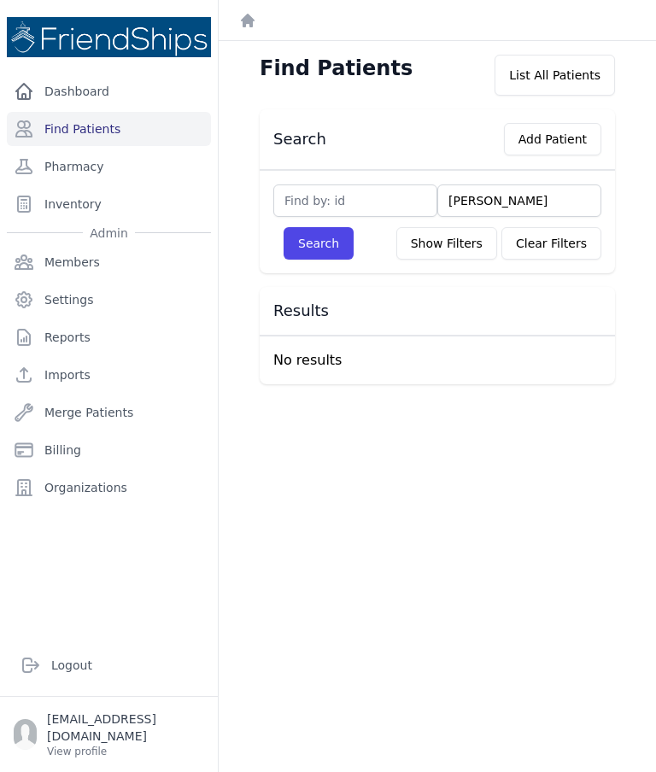
click at [472, 197] on input "[PERSON_NAME]" at bounding box center [519, 201] width 164 height 32
click at [468, 200] on input "[PERSON_NAME]" at bounding box center [519, 201] width 164 height 32
click at [463, 196] on input "[PERSON_NAME]" at bounding box center [519, 201] width 164 height 32
type input "Yas Ghayyadh"
type input "[PERSON_NAME]"
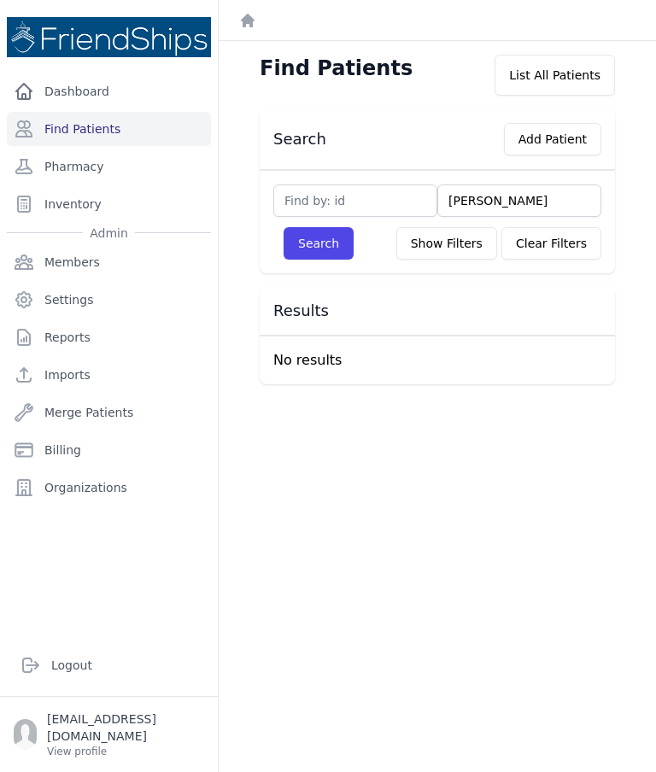
type input "[PERSON_NAME]"
click at [324, 243] on button "Search" at bounding box center [319, 243] width 70 height 32
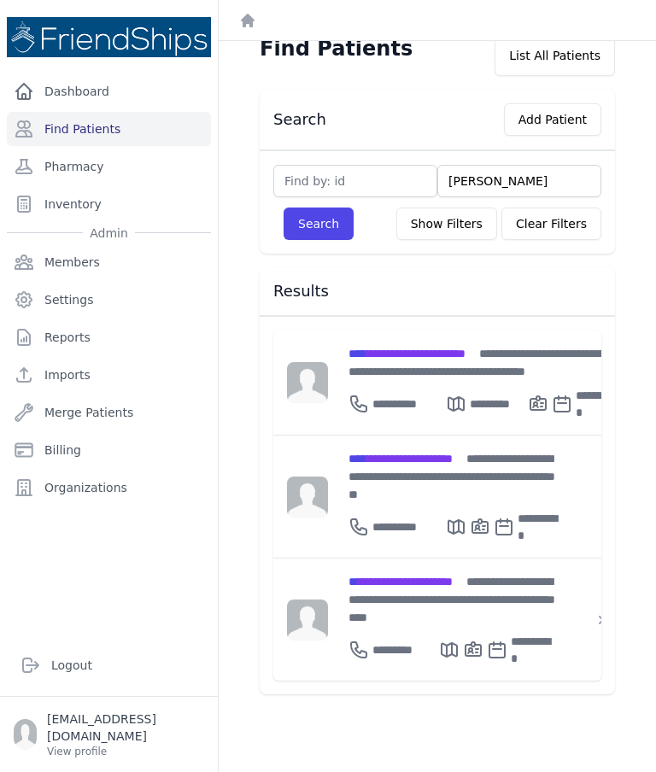
scroll to position [24, 0]
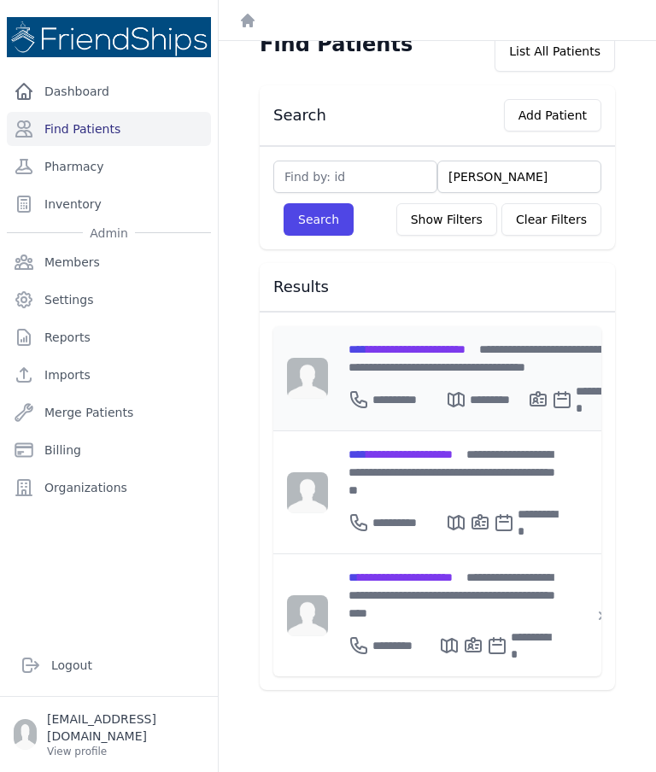
click at [484, 357] on div "**********" at bounding box center [483, 358] width 269 height 36
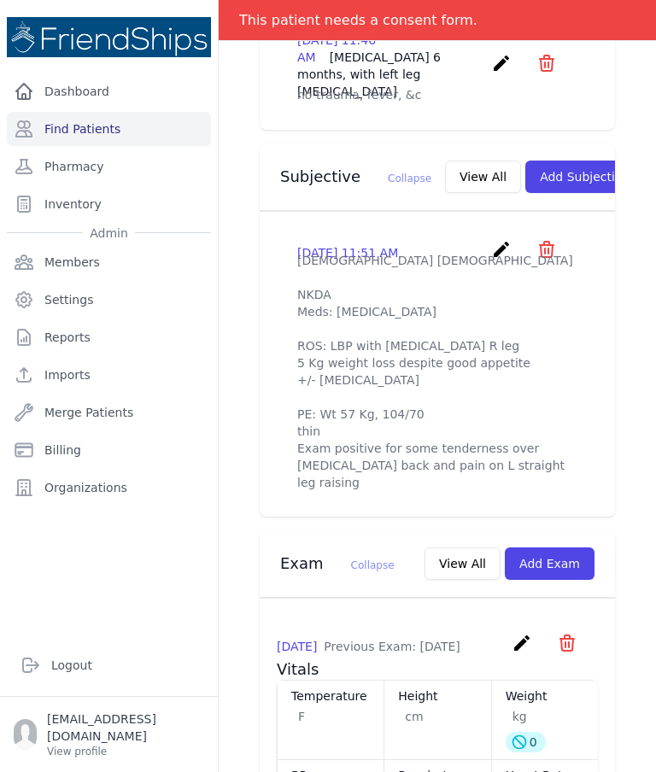
scroll to position [526, 0]
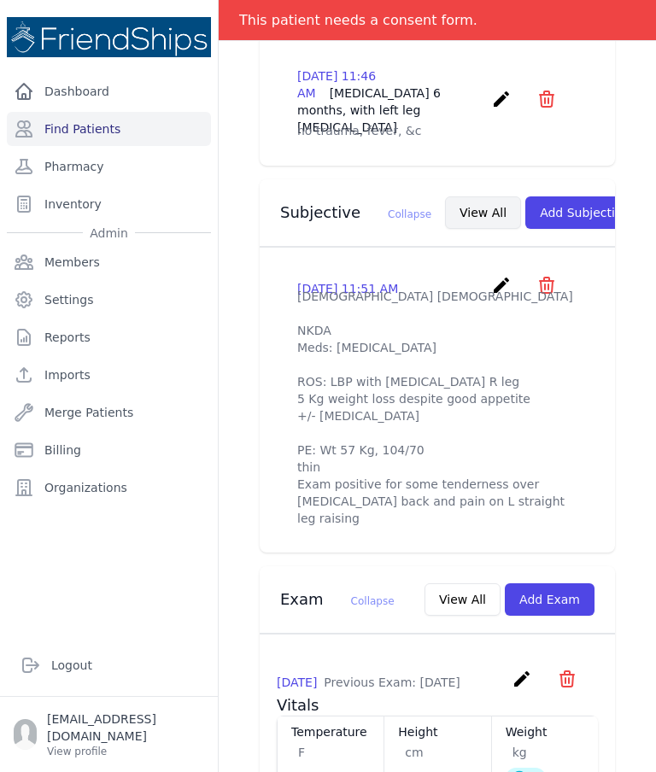
click at [445, 199] on button "View All" at bounding box center [483, 212] width 76 height 32
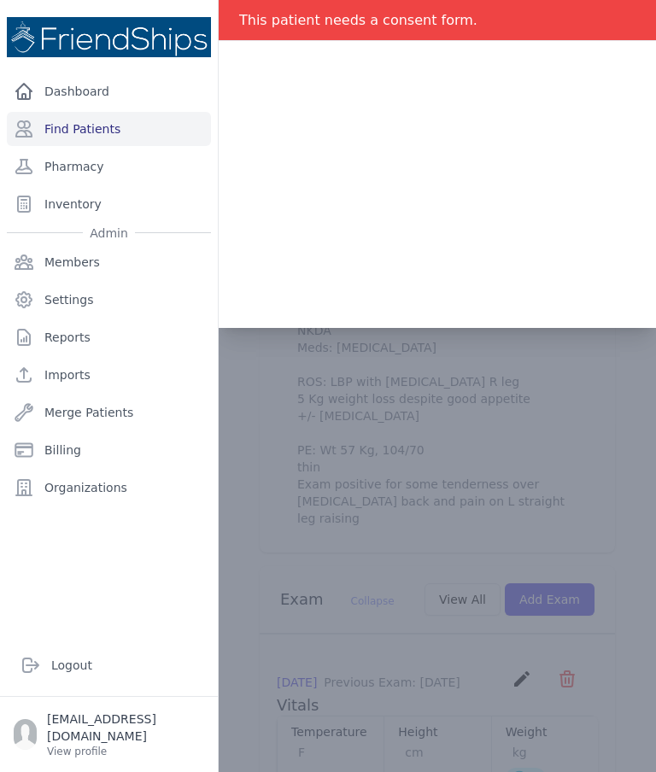
scroll to position [0, 0]
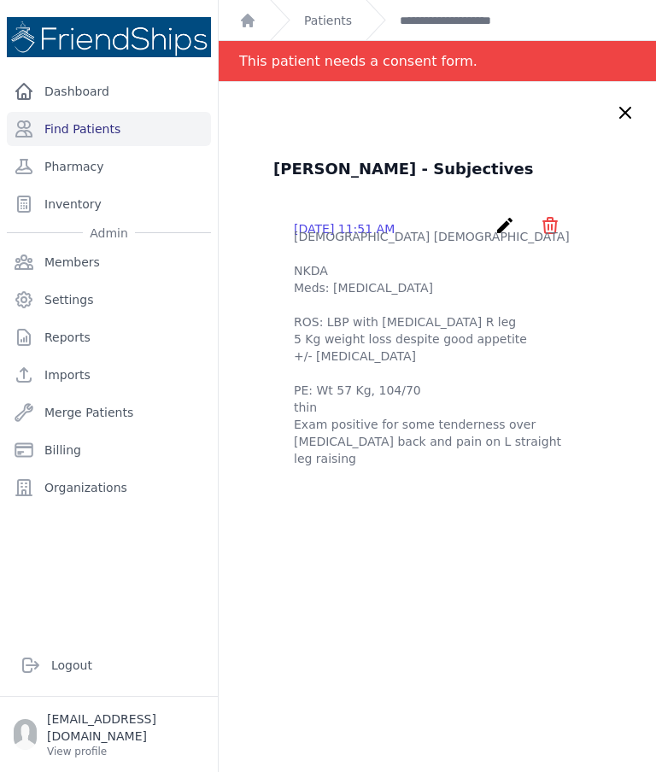
click at [618, 113] on icon at bounding box center [625, 113] width 21 height 21
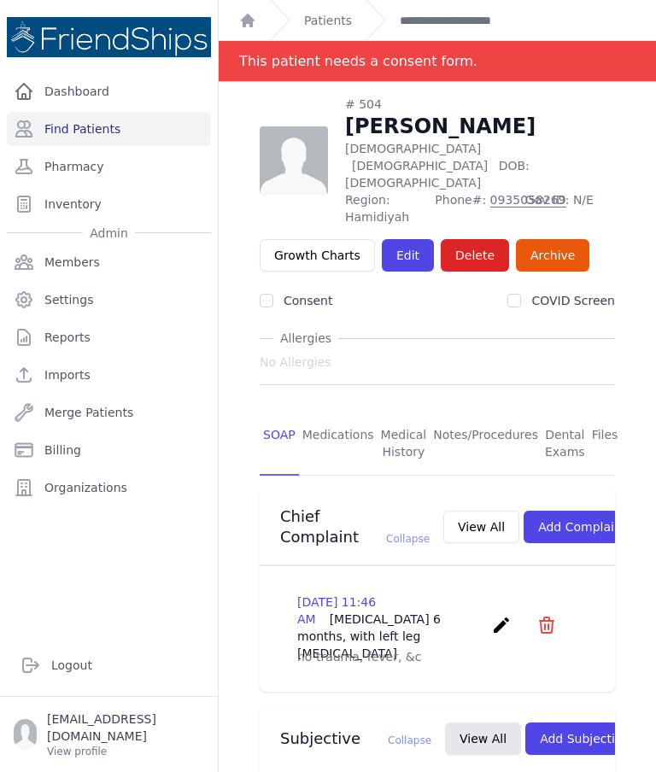
click at [612, 117] on h1 "[PERSON_NAME]" at bounding box center [480, 126] width 270 height 27
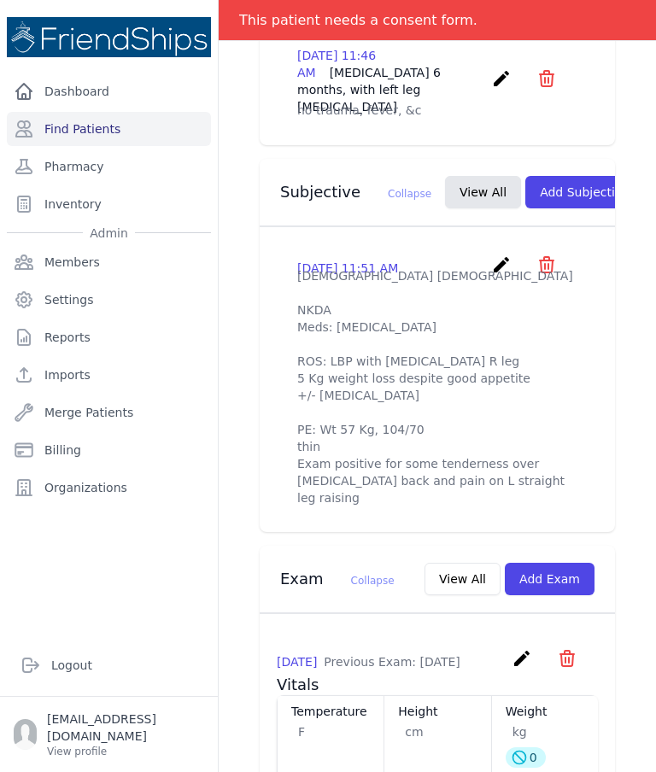
scroll to position [546, 0]
